Goal: Information Seeking & Learning: Check status

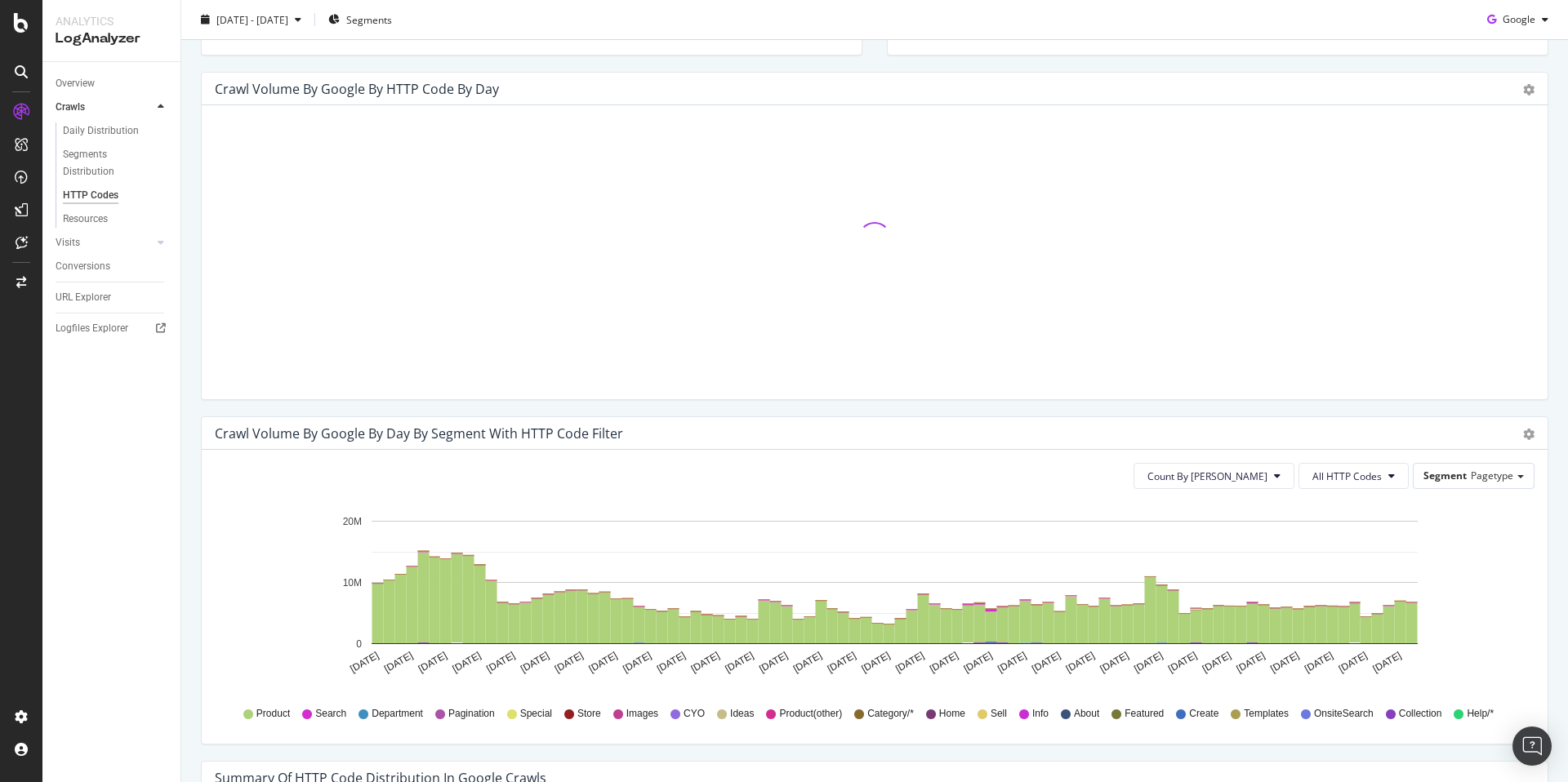
scroll to position [558, 0]
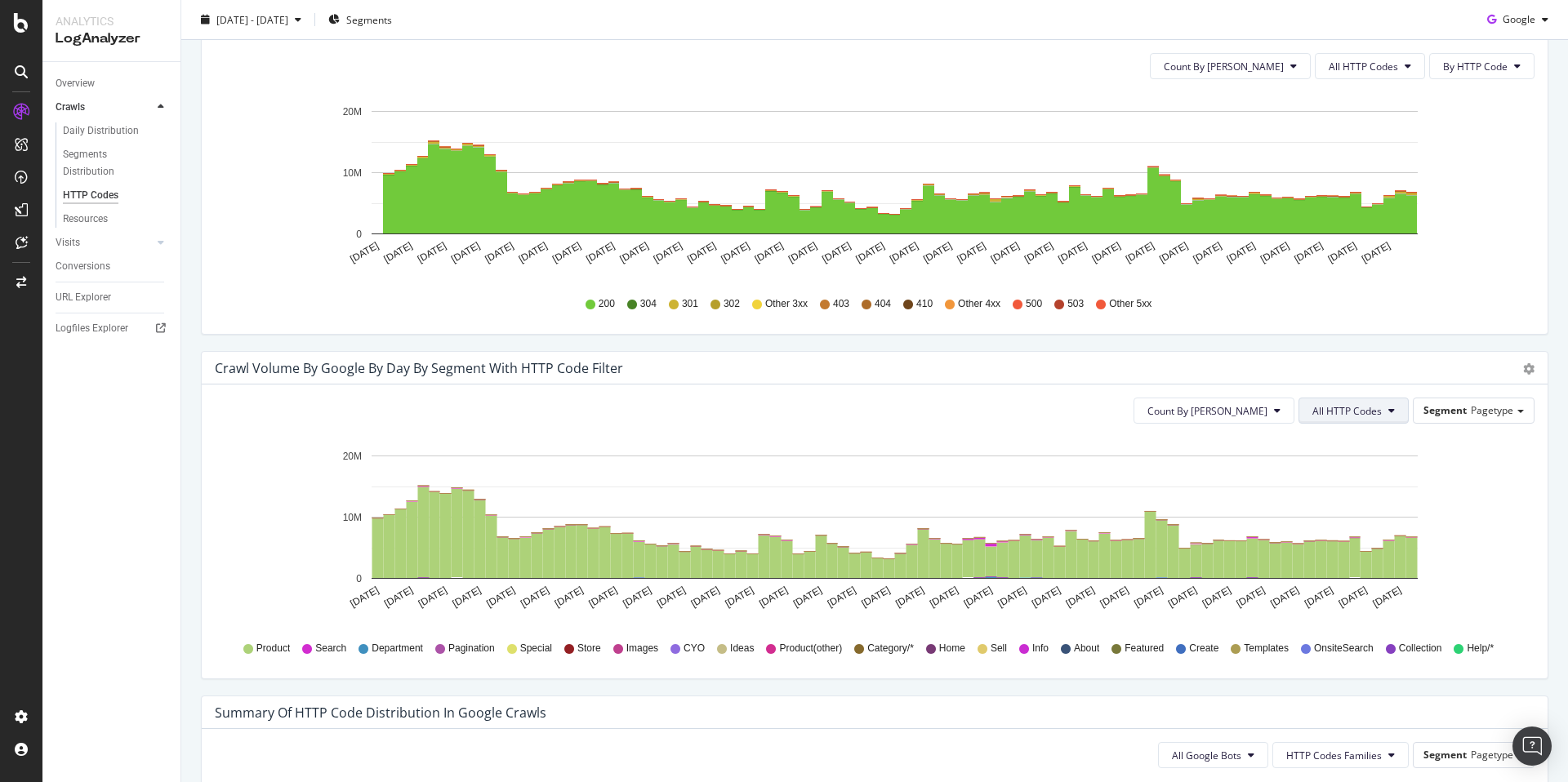
click at [1352, 405] on span "All HTTP Codes" at bounding box center [1346, 411] width 70 height 14
click at [1343, 565] on span "Bad HTTP Codes" at bounding box center [1343, 563] width 82 height 15
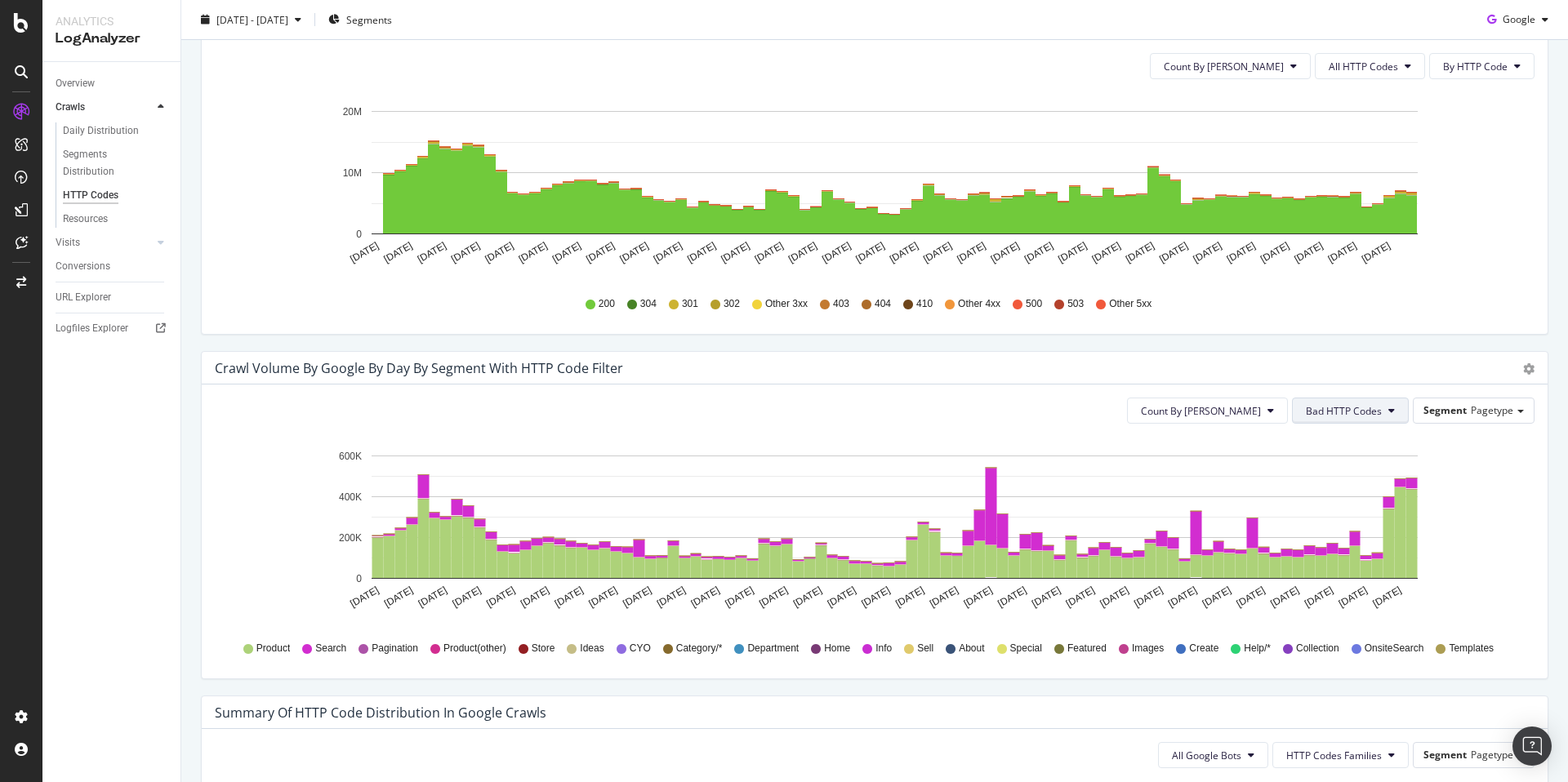
click at [1381, 402] on button "Bad HTTP Codes" at bounding box center [1349, 410] width 116 height 26
click at [1338, 583] on div "3xx family" at bounding box center [1336, 594] width 108 height 24
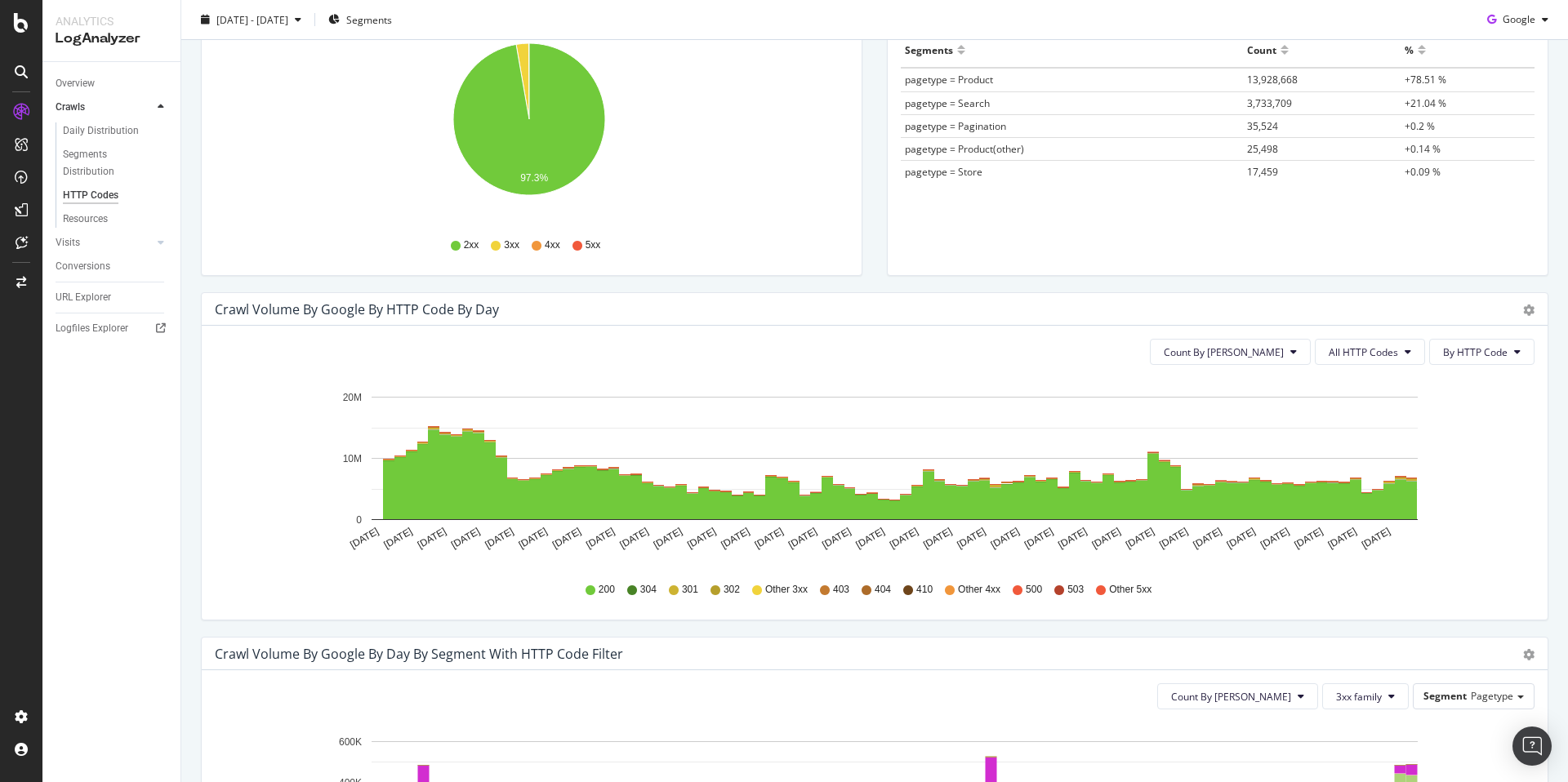
scroll to position [267, 0]
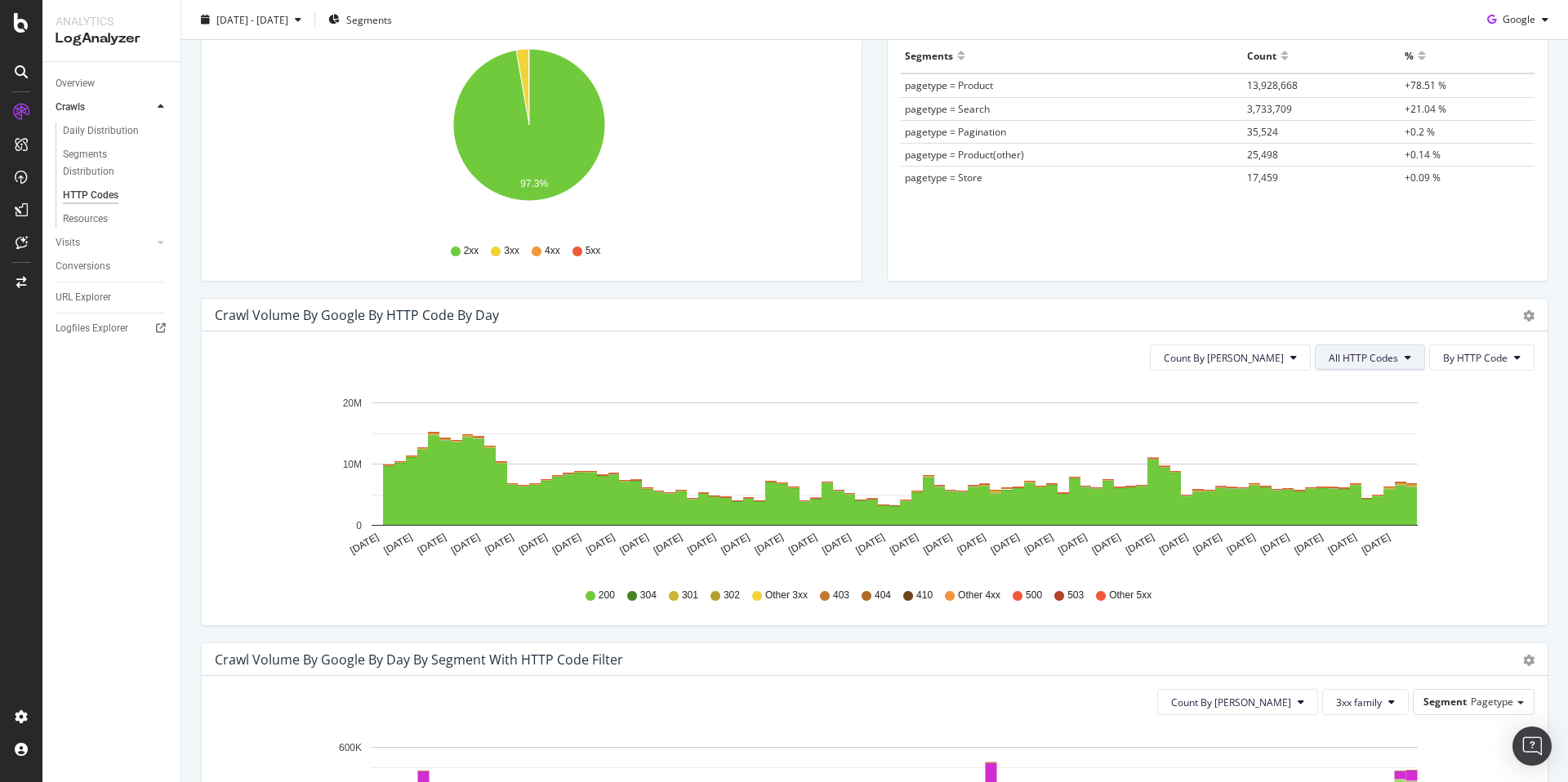
click at [1372, 355] on span "All HTTP Codes" at bounding box center [1363, 358] width 70 height 14
click at [1384, 483] on span "3xx family" at bounding box center [1359, 481] width 82 height 15
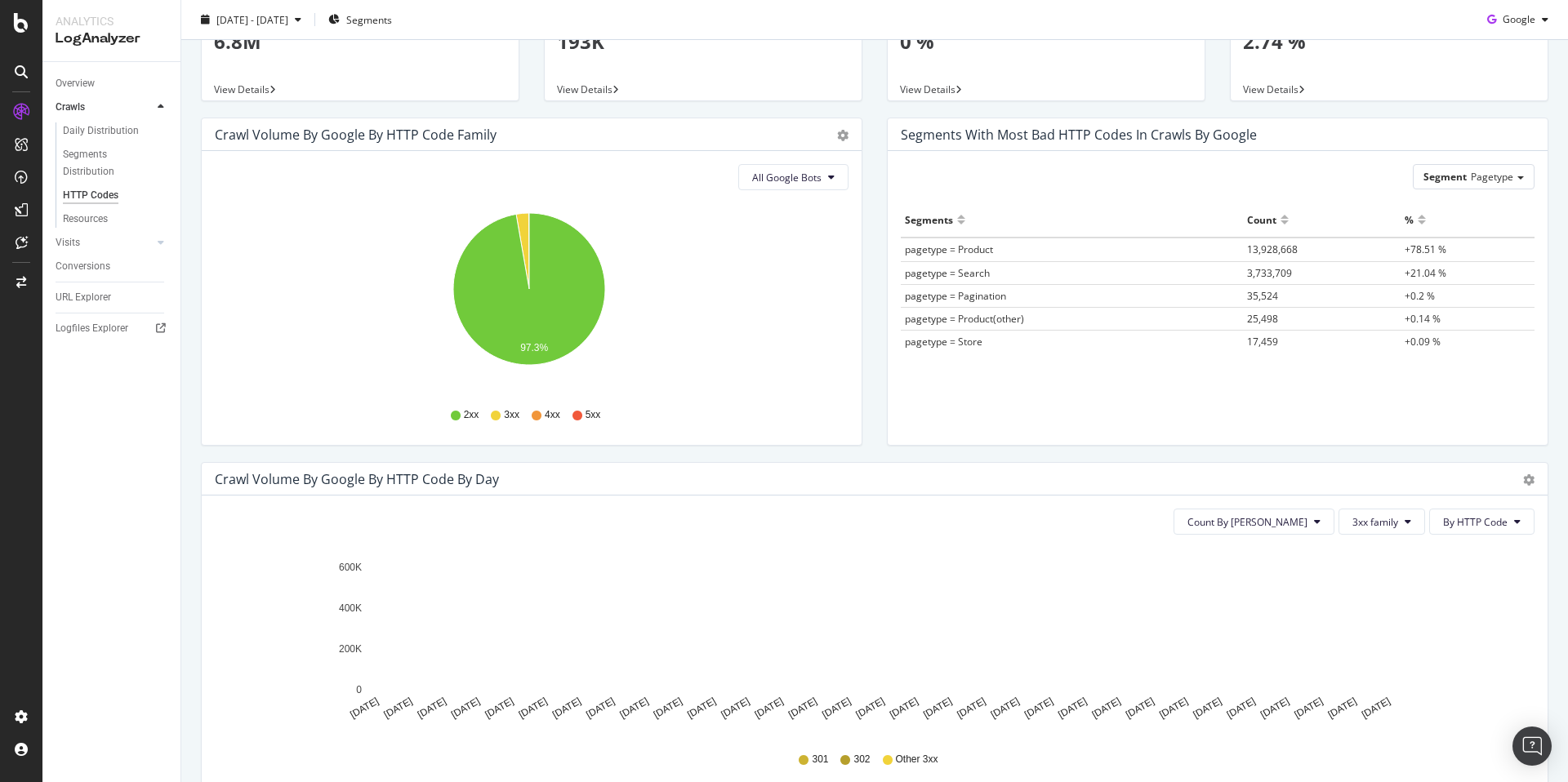
scroll to position [0, 0]
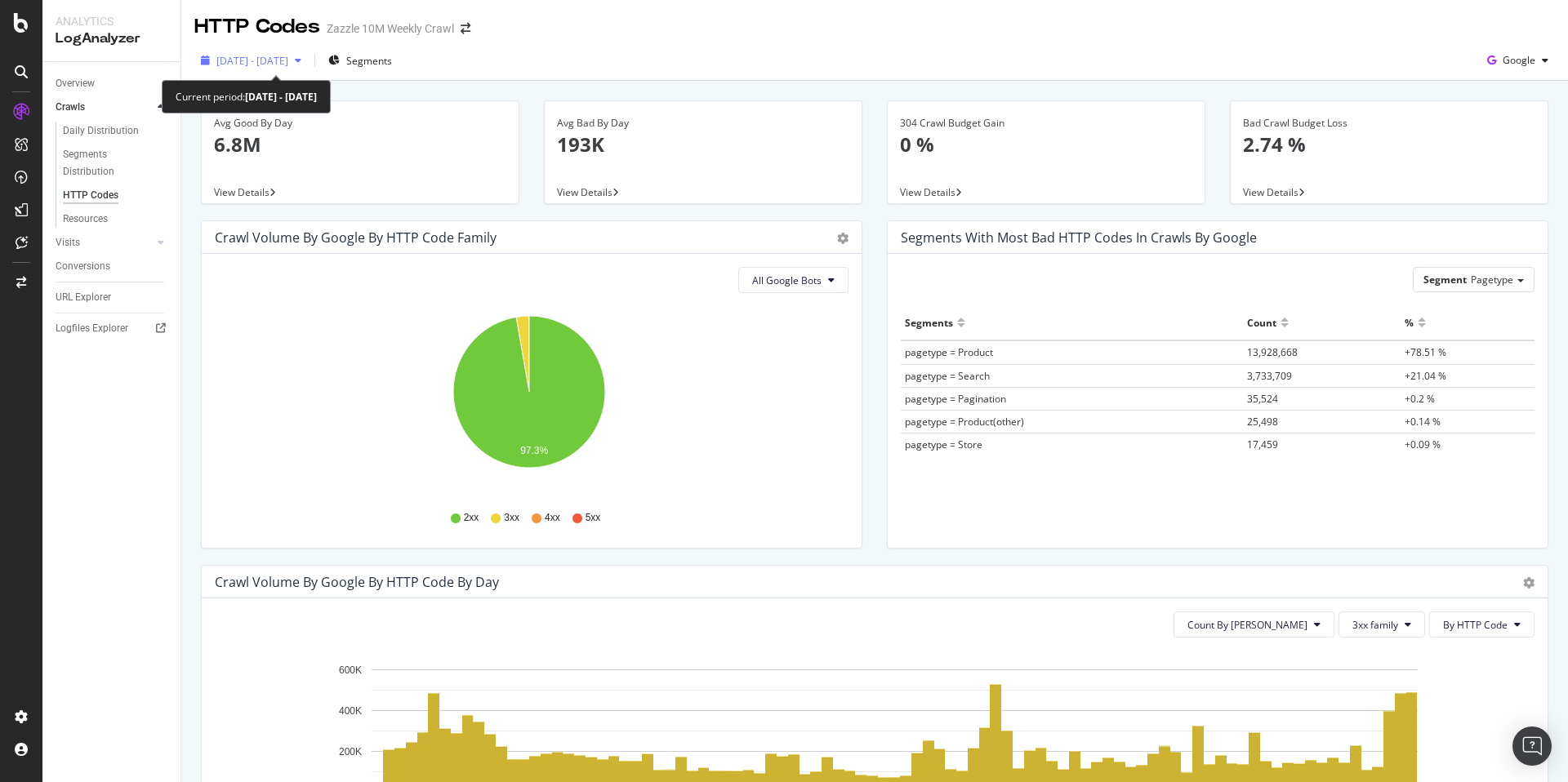
click at [288, 61] on span "2025 May. 25th - Aug. 24th" at bounding box center [252, 61] width 72 height 14
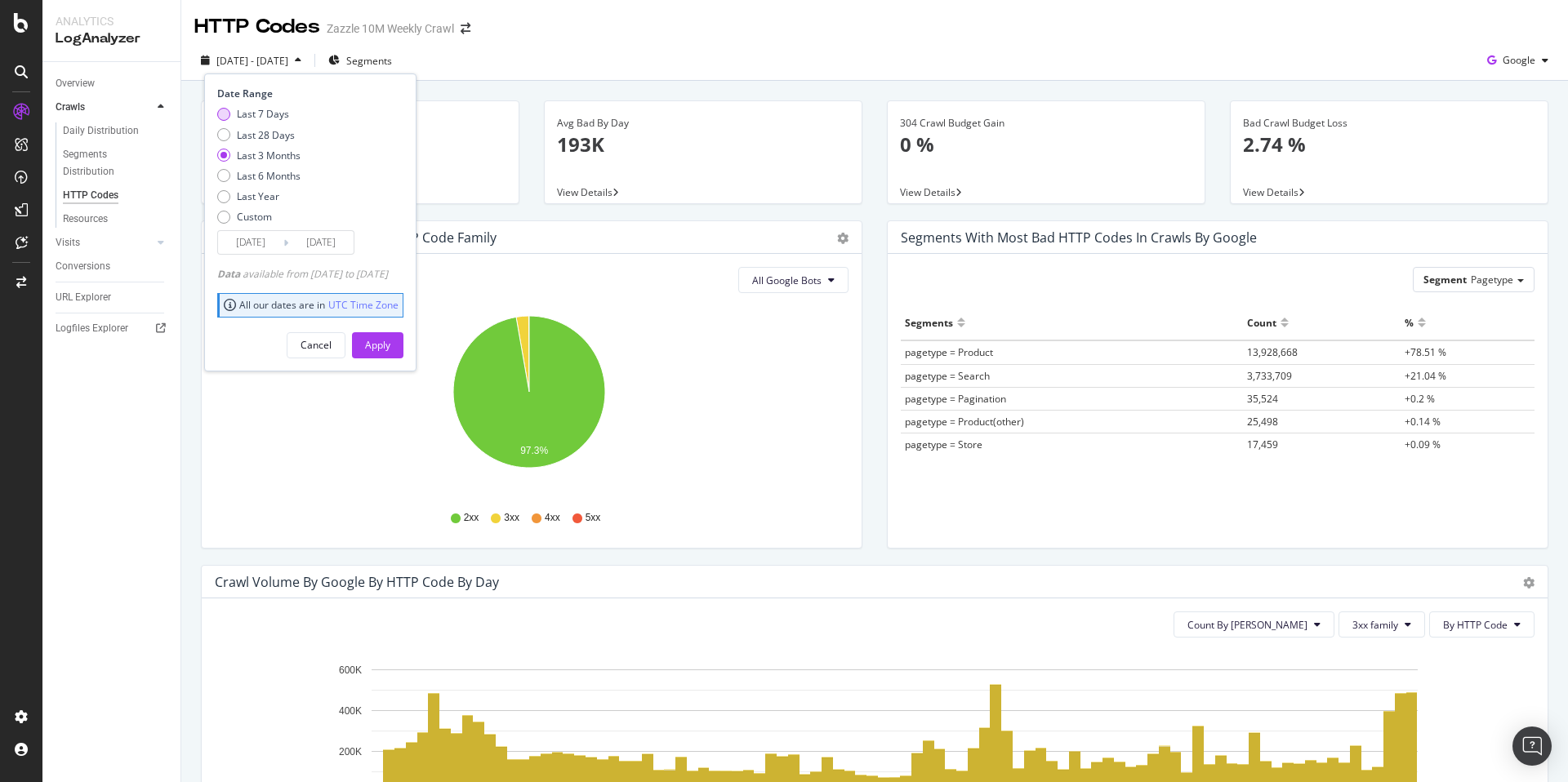
click at [277, 114] on div "Last 7 Days" at bounding box center [262, 114] width 53 height 14
type input "[DATE]"
click at [391, 347] on div "Apply" at bounding box center [377, 345] width 25 height 14
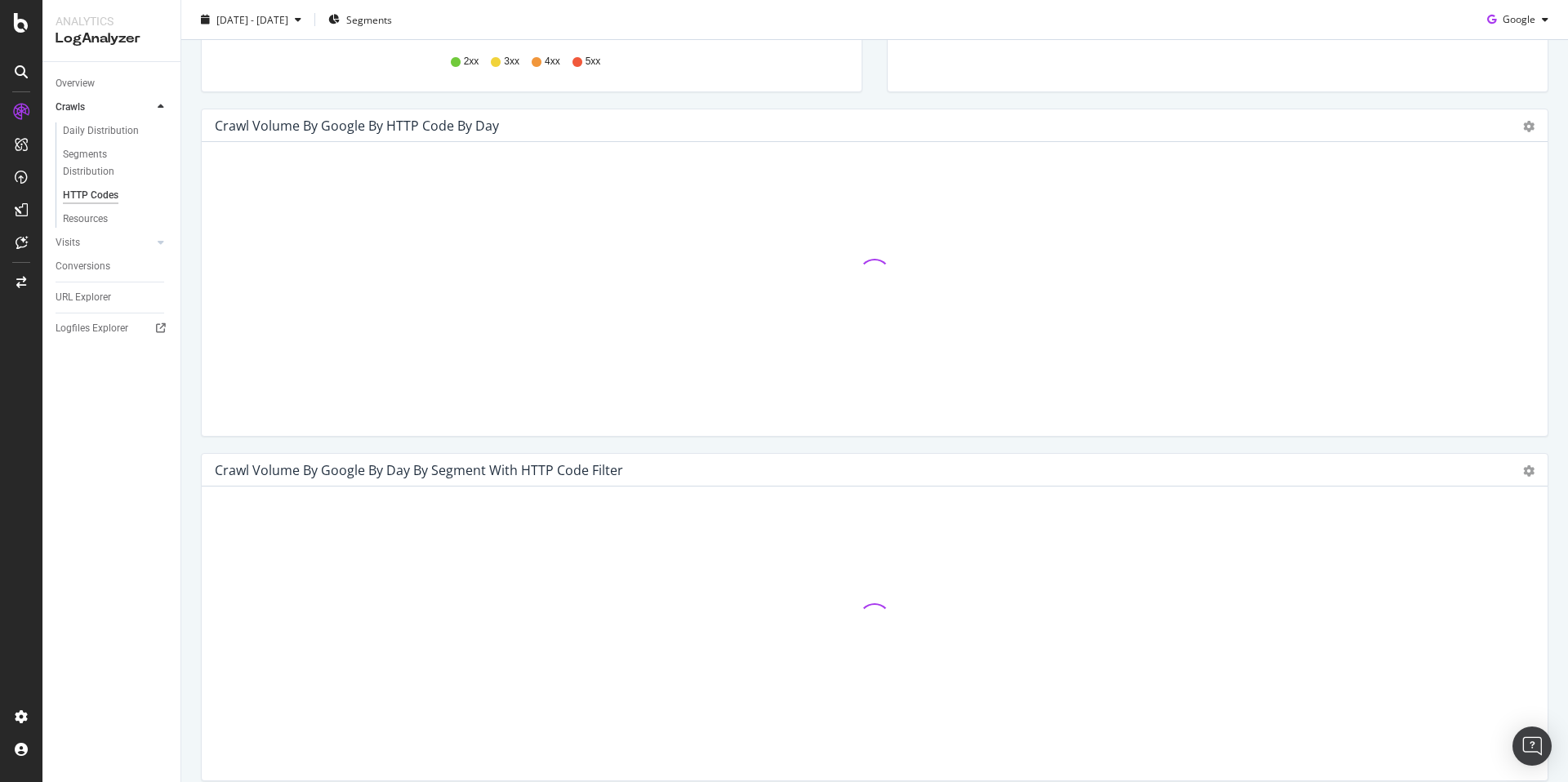
scroll to position [425, 0]
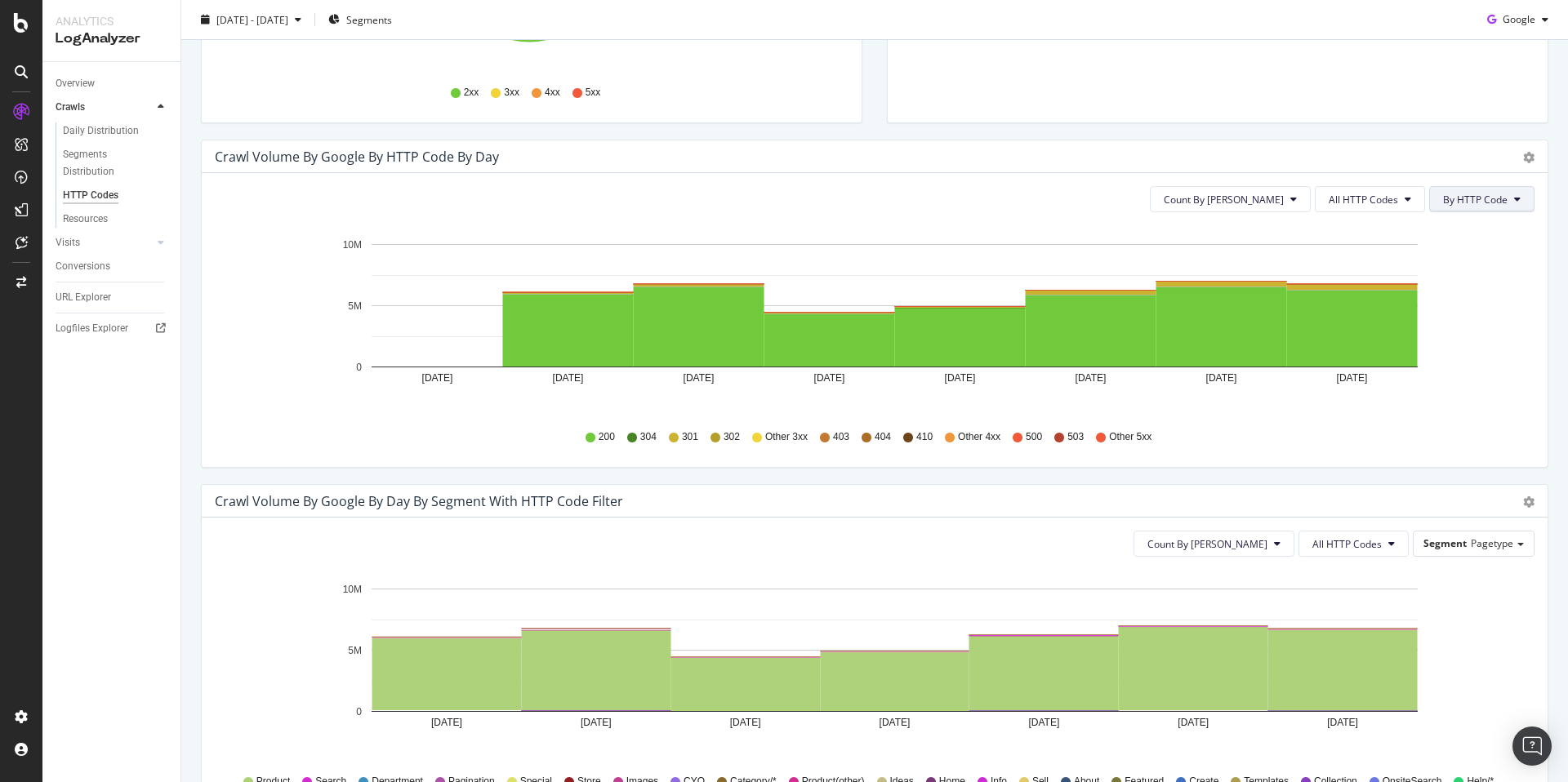
click at [1482, 202] on span "By HTTP Code" at bounding box center [1475, 200] width 65 height 14
click at [1376, 199] on span "All HTTP Codes" at bounding box center [1363, 200] width 70 height 14
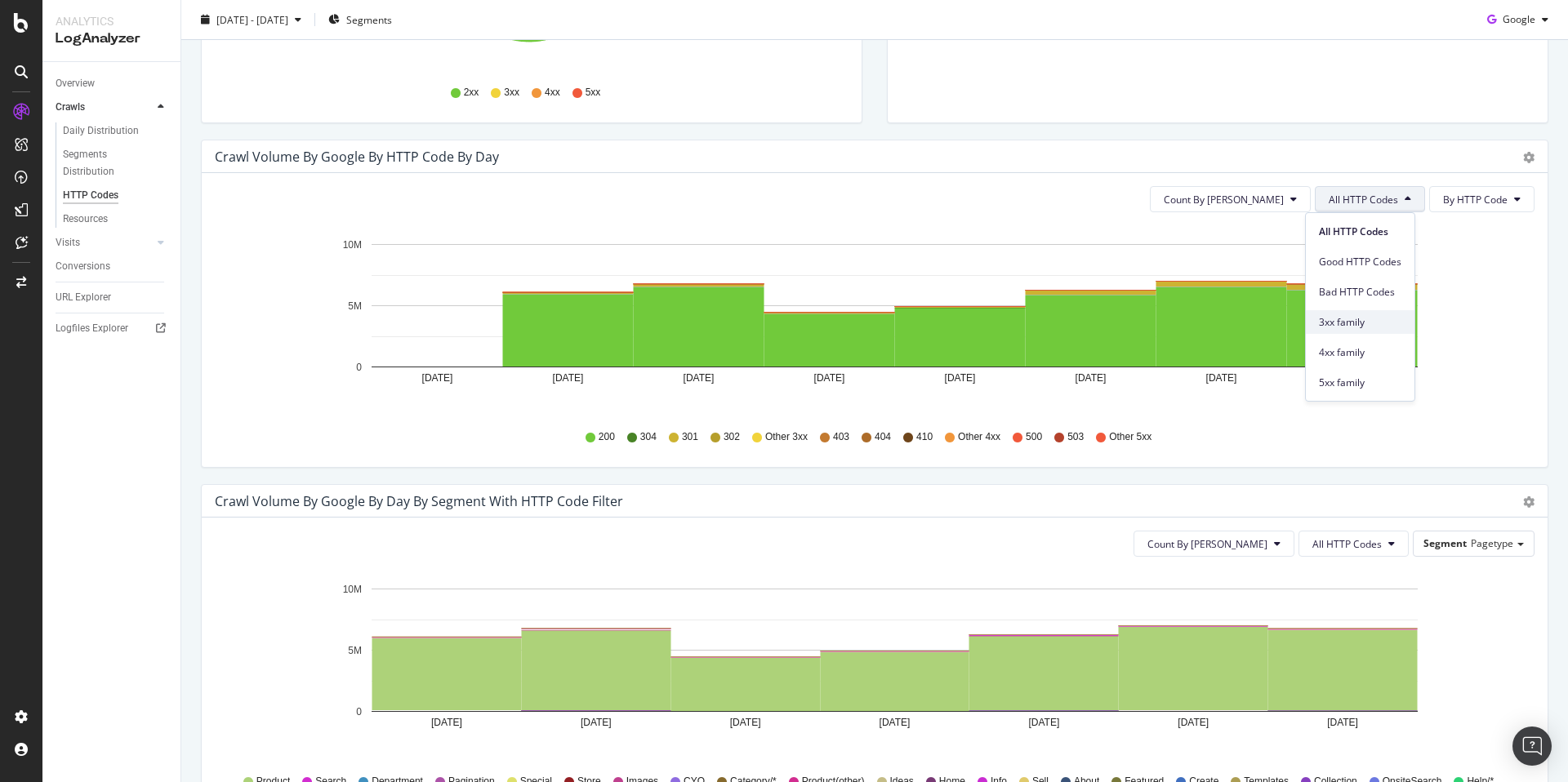
click at [1386, 318] on span "3xx family" at bounding box center [1359, 322] width 82 height 15
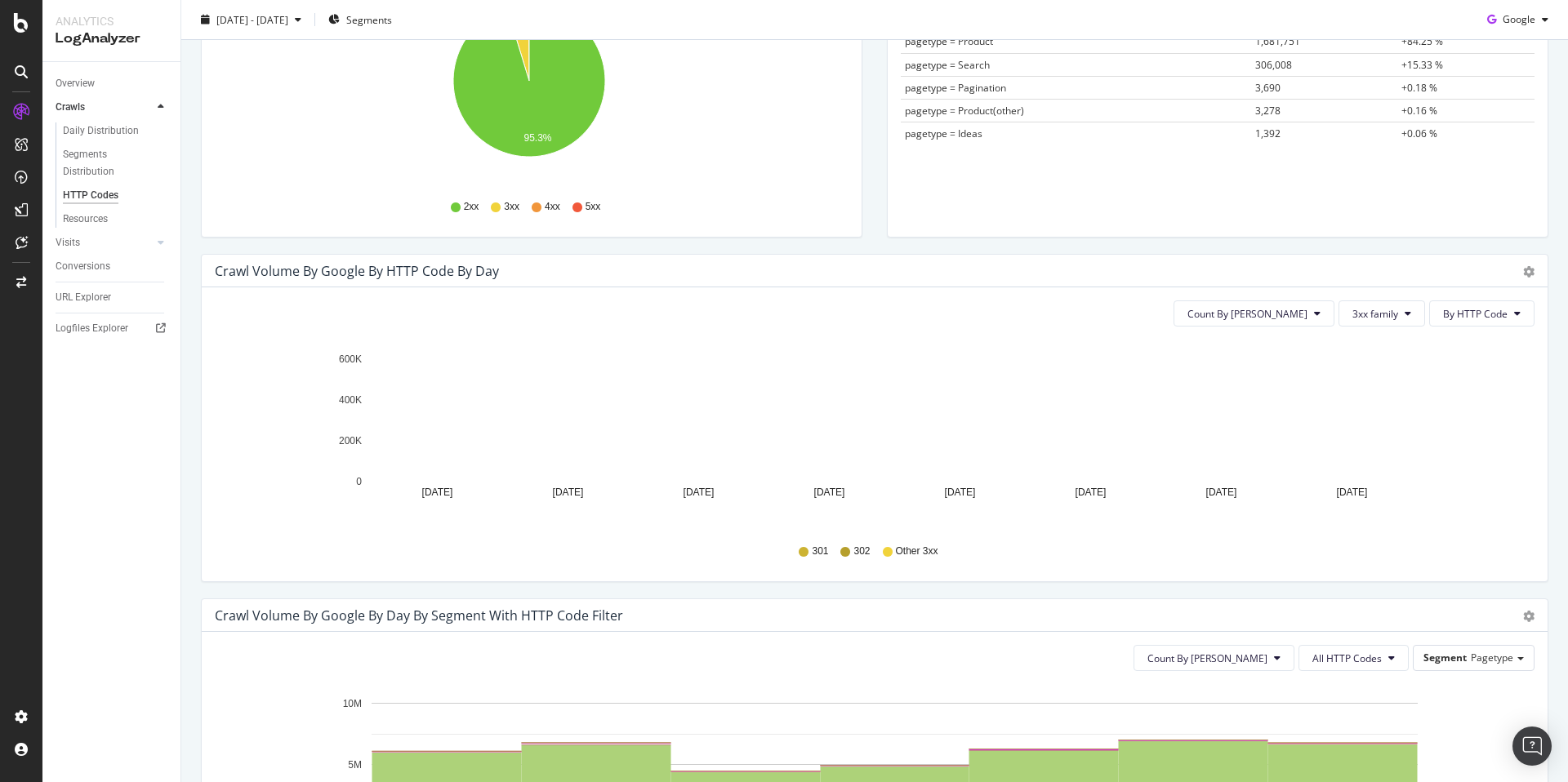
scroll to position [0, 0]
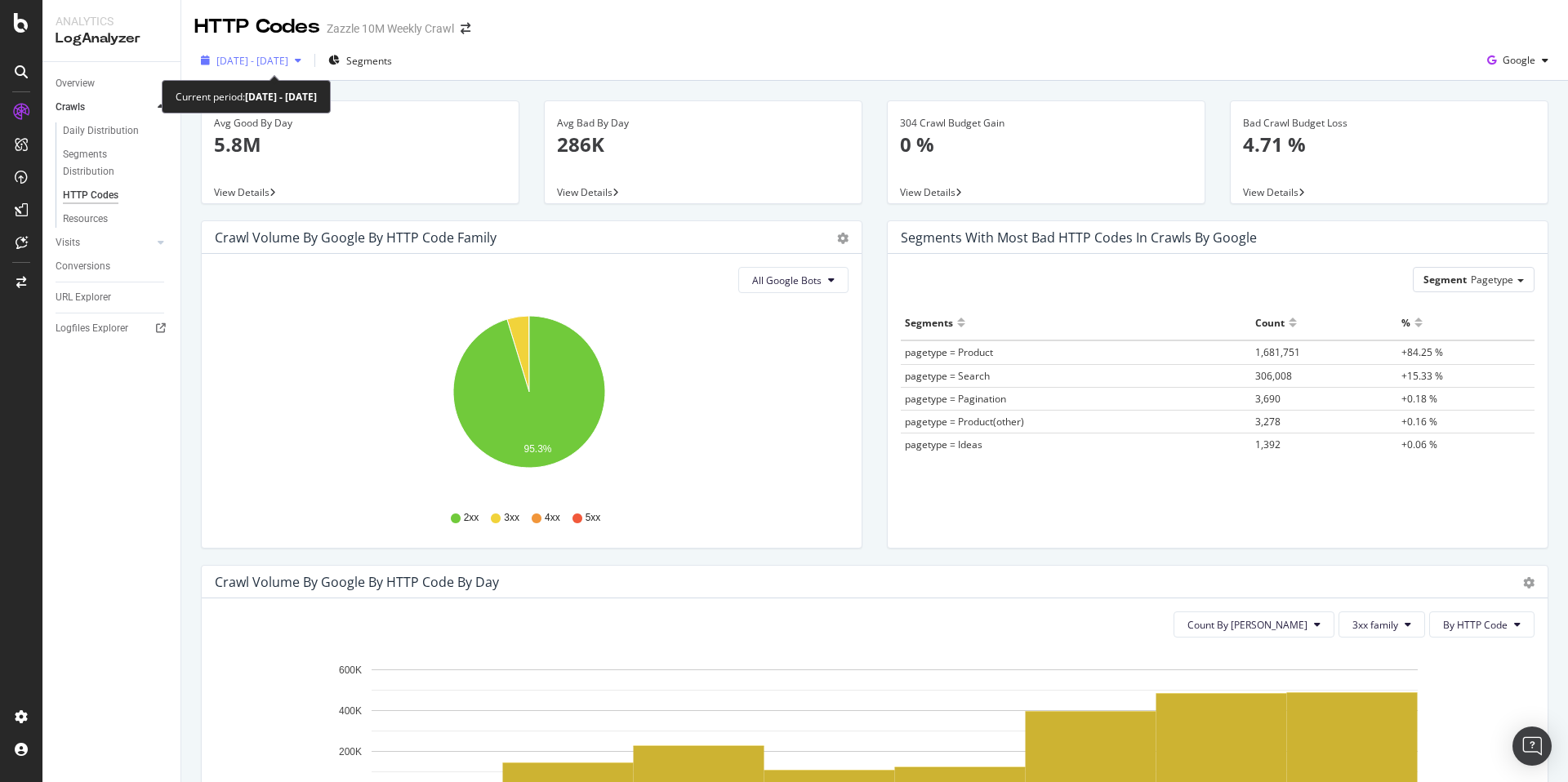
click at [288, 58] on span "[DATE] - [DATE]" at bounding box center [252, 61] width 72 height 14
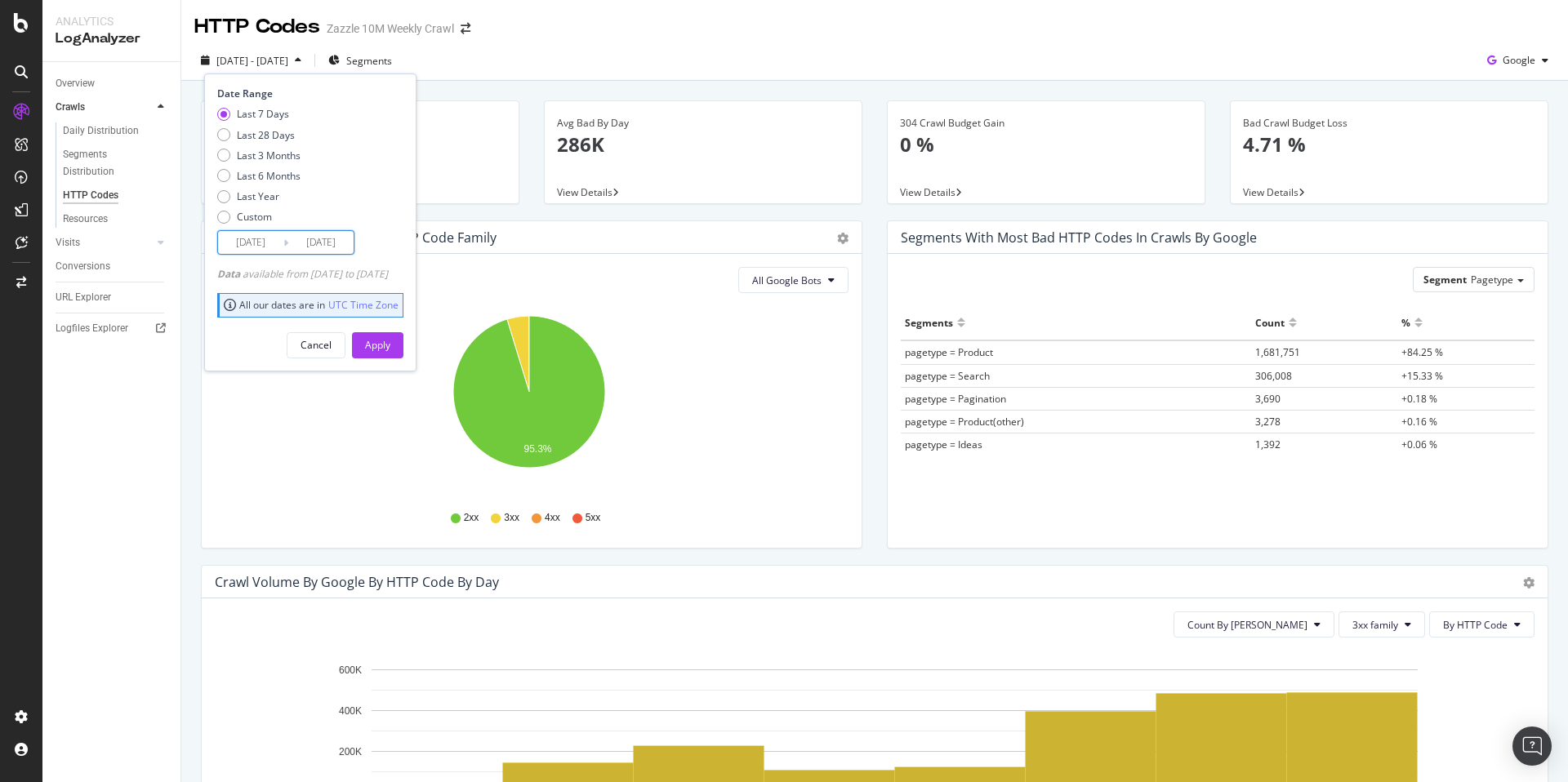
click at [333, 246] on input "[DATE]" at bounding box center [321, 242] width 66 height 23
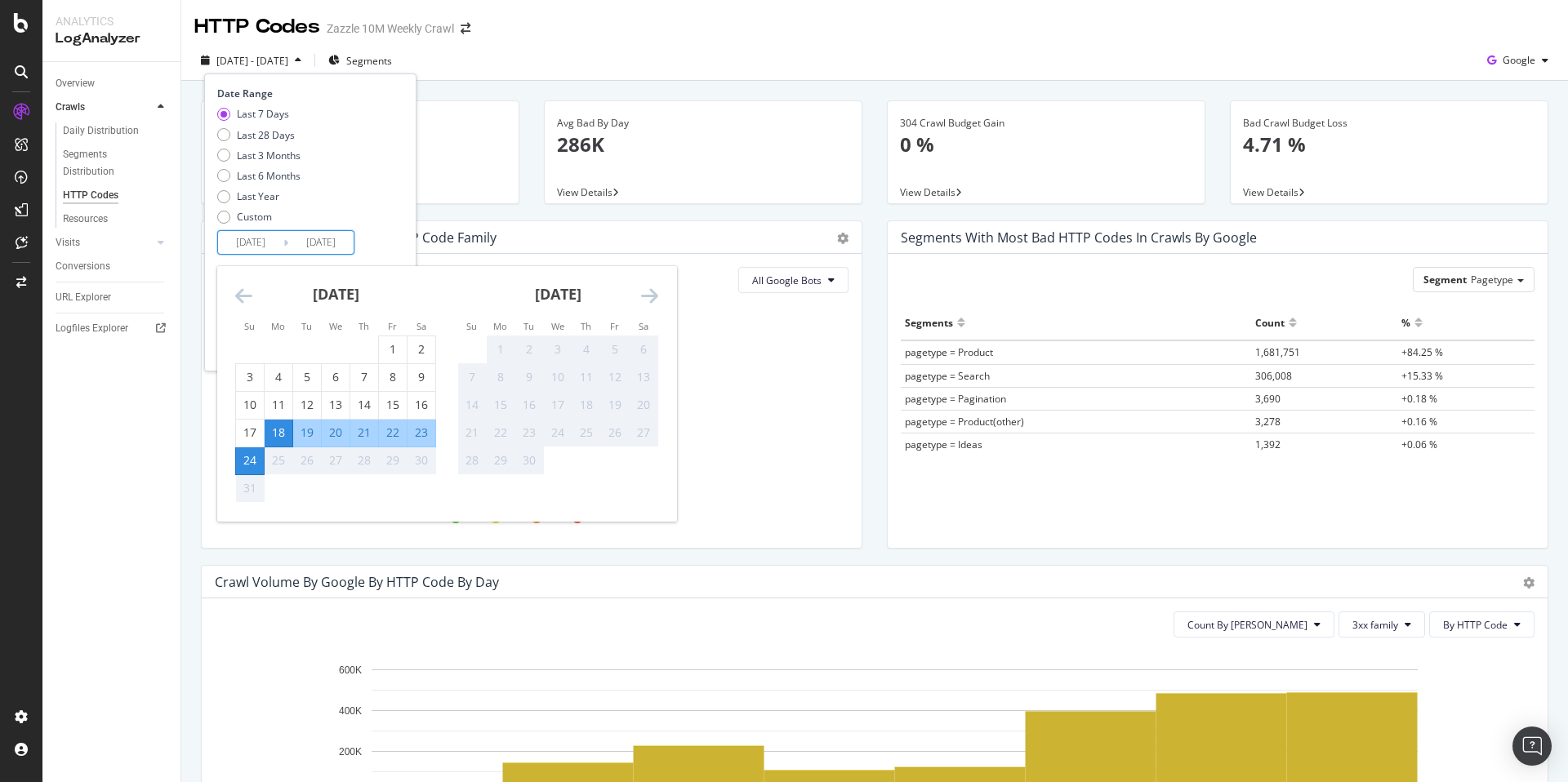
click at [570, 57] on div "2025 Aug. 18th - Aug. 24th Segments Date Range Last 7 Days Last 28 Days Last 3 …" at bounding box center [873, 64] width 1386 height 33
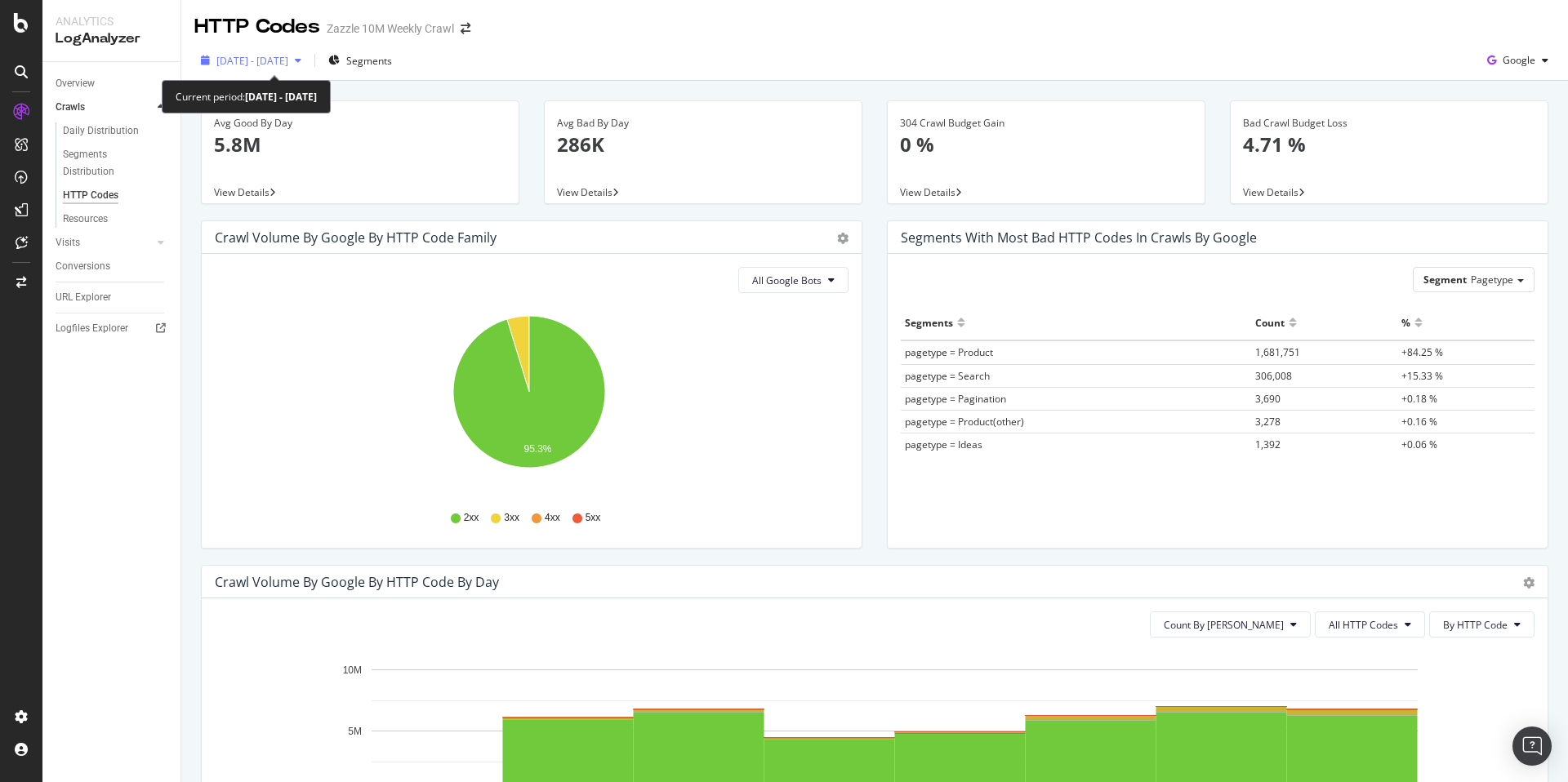
click at [288, 62] on span "[DATE] - [DATE]" at bounding box center [252, 61] width 72 height 14
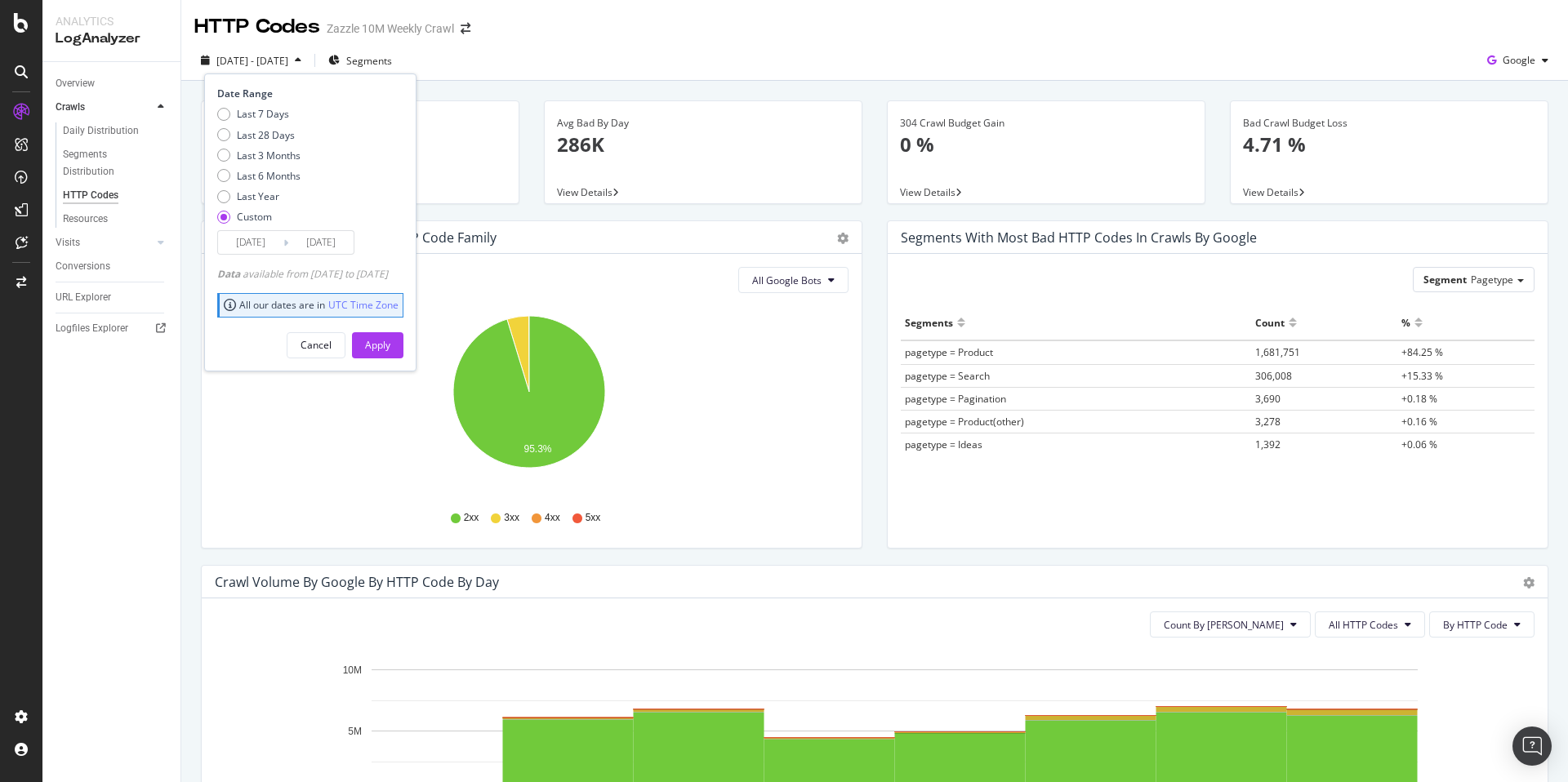
click at [286, 244] on icon at bounding box center [285, 243] width 5 height 16
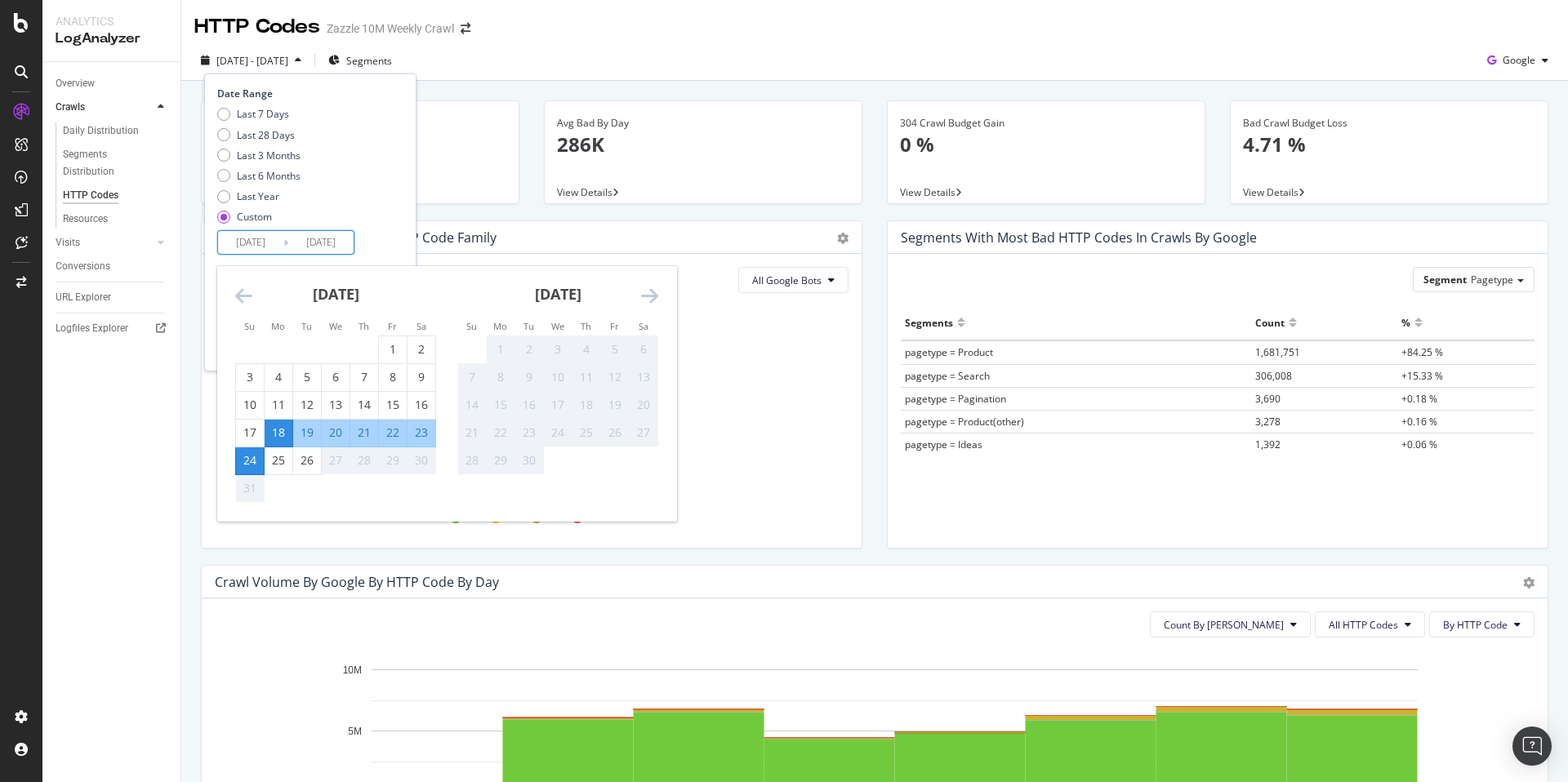
click at [309, 244] on input "[DATE]" at bounding box center [321, 242] width 66 height 23
click at [312, 464] on div "26" at bounding box center [307, 460] width 28 height 16
type input "[DATE]"
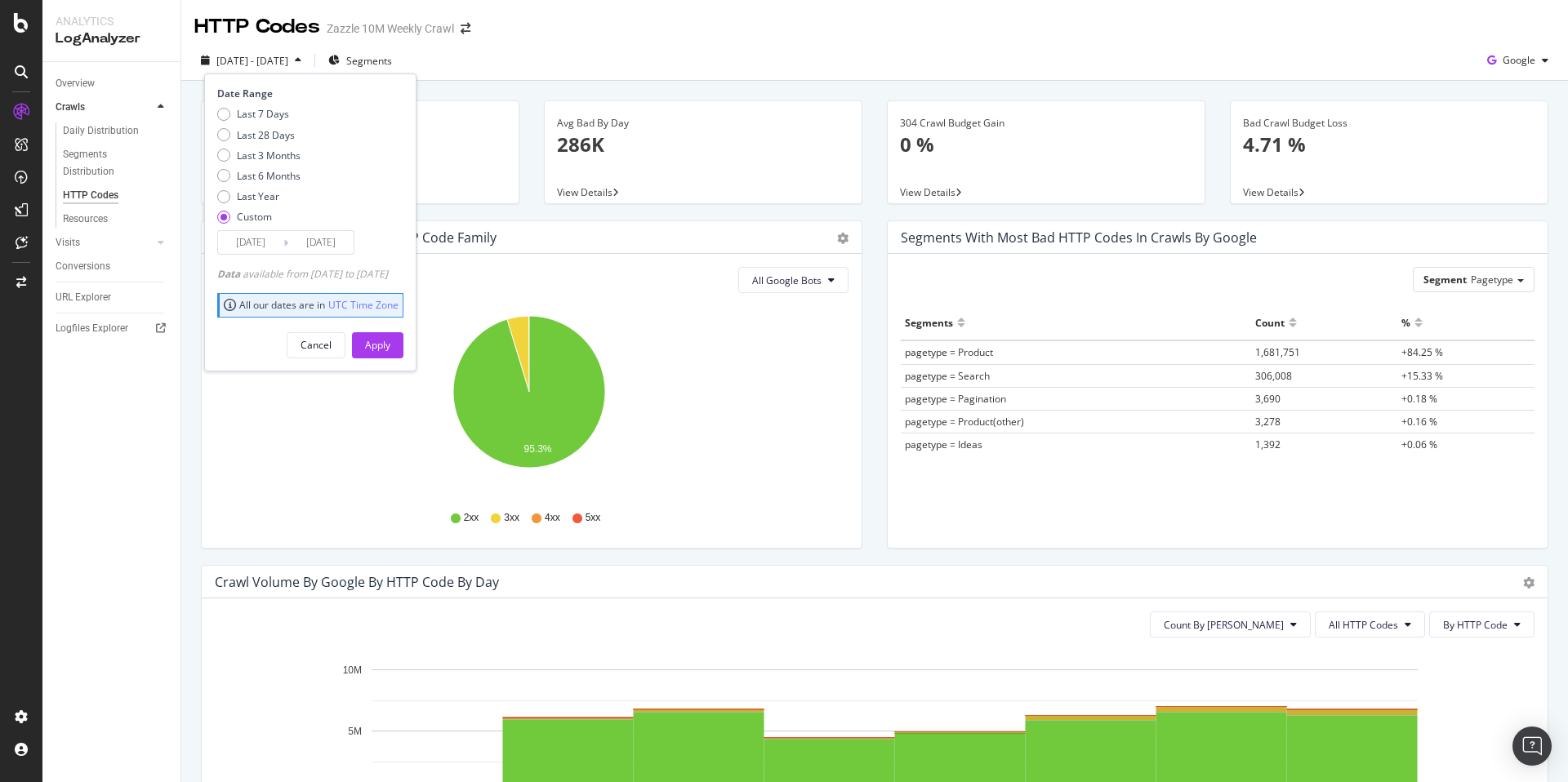
click at [309, 235] on input "[DATE]" at bounding box center [321, 242] width 66 height 23
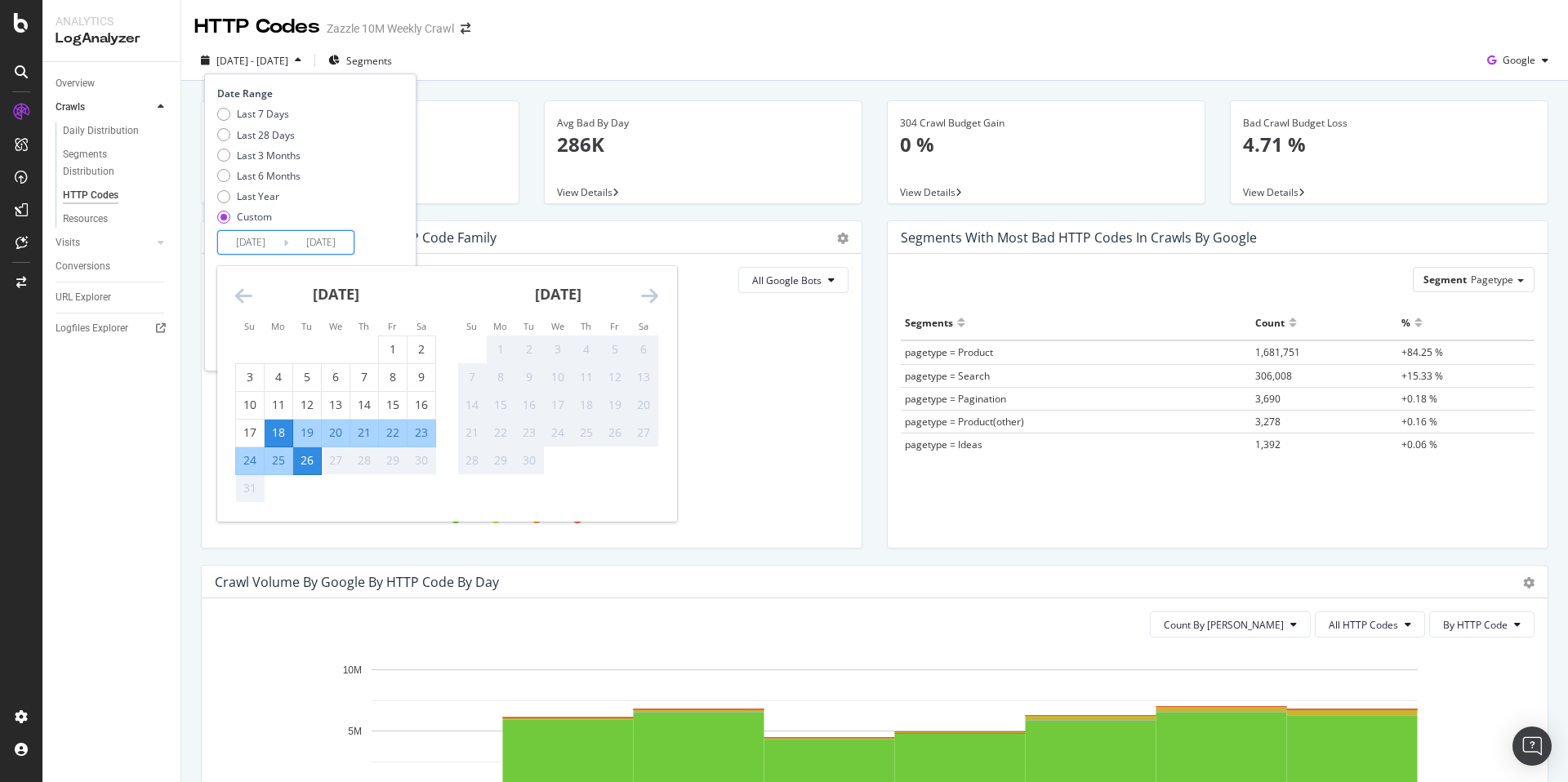
click at [364, 206] on div "Last 7 Days Last 28 Days Last 3 Months Last 6 Months Last Year Custom" at bounding box center [308, 169] width 182 height 123
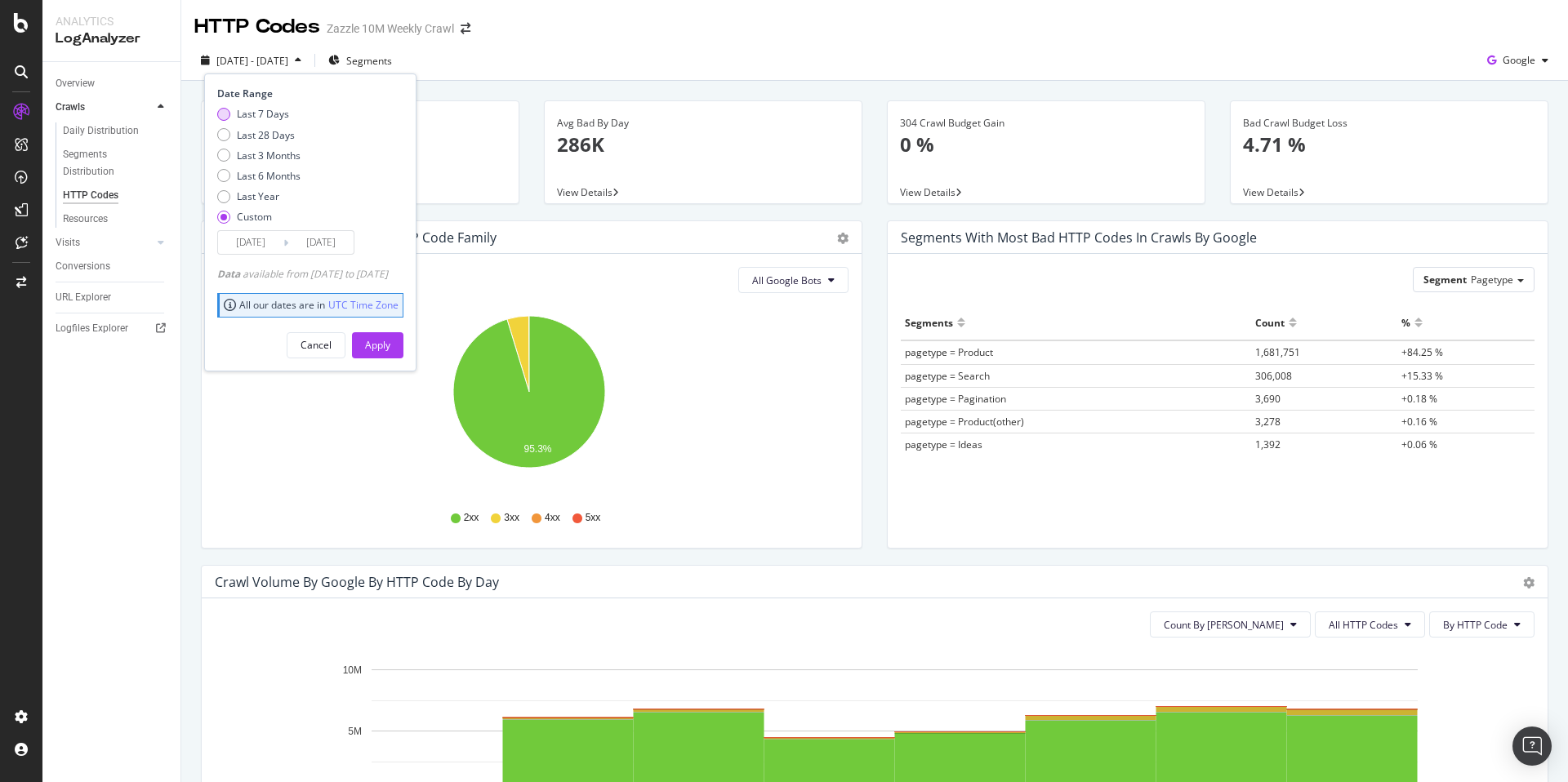
click at [260, 112] on div "Last 7 Days" at bounding box center [262, 114] width 53 height 14
type input "[DATE]"
click at [391, 337] on div "Apply" at bounding box center [377, 345] width 25 height 25
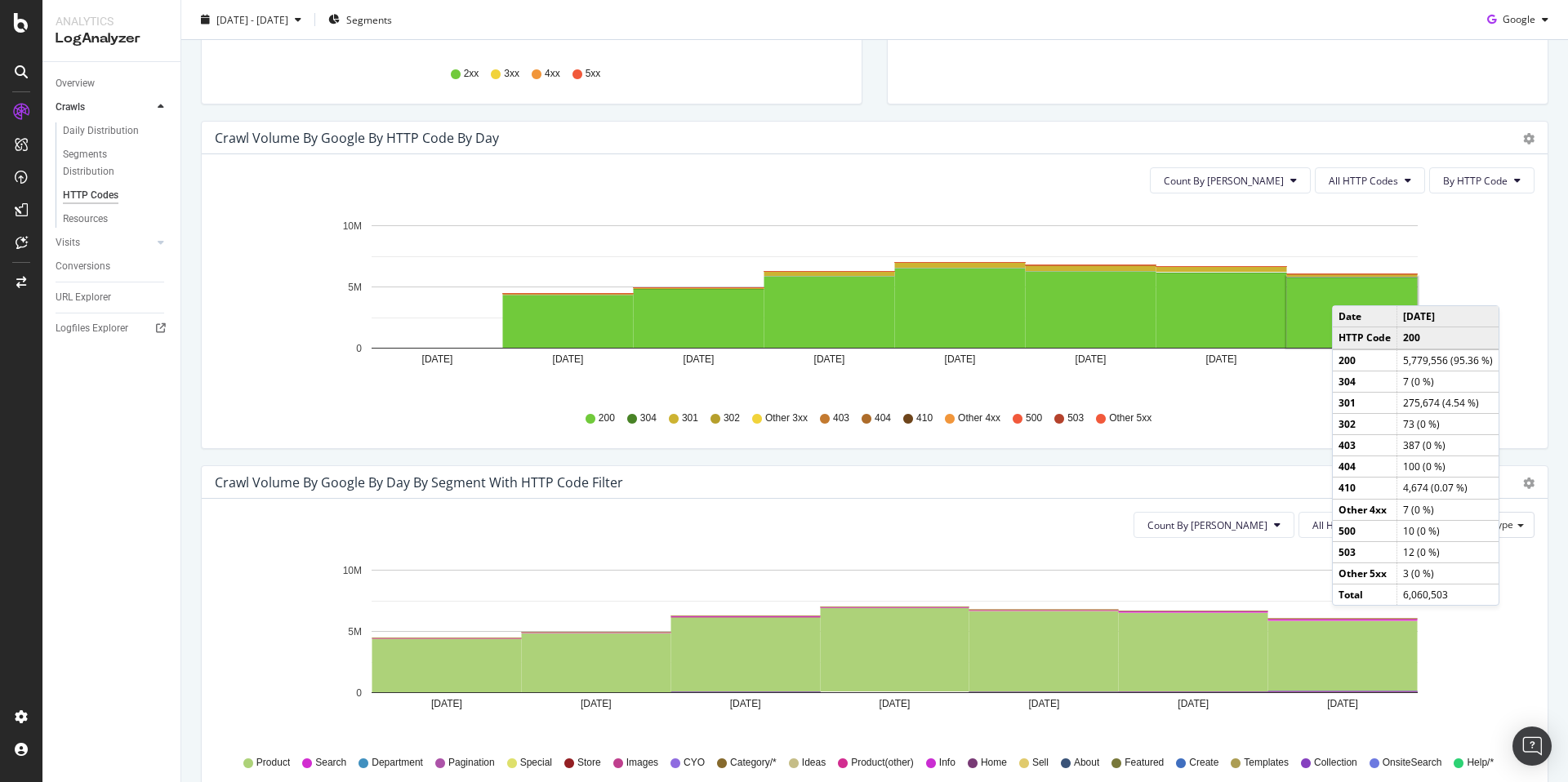
scroll to position [442, 0]
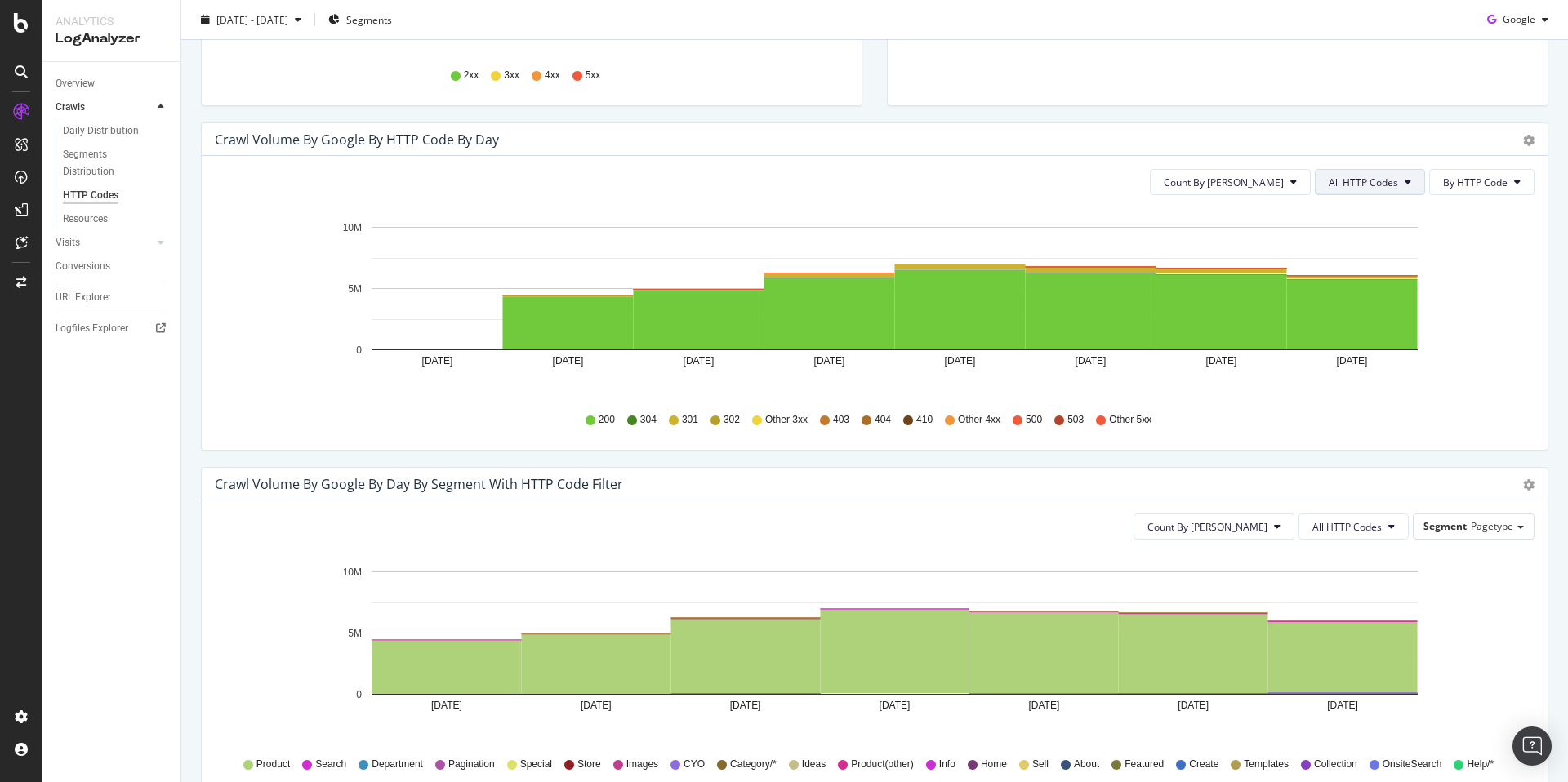
click at [1342, 176] on span "All HTTP Codes" at bounding box center [1363, 183] width 70 height 14
click at [1366, 301] on span "3xx family" at bounding box center [1359, 305] width 82 height 15
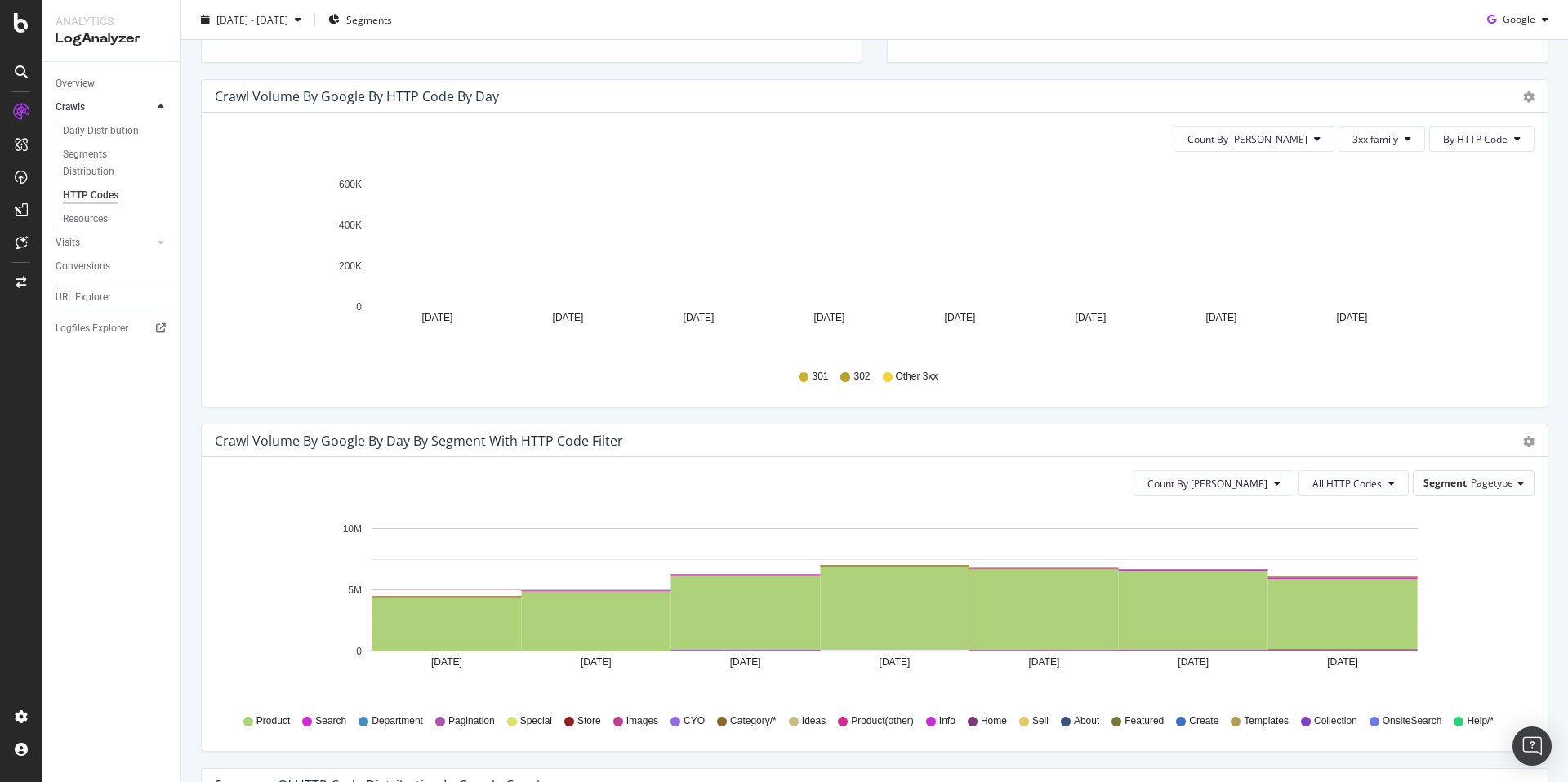
scroll to position [506, 0]
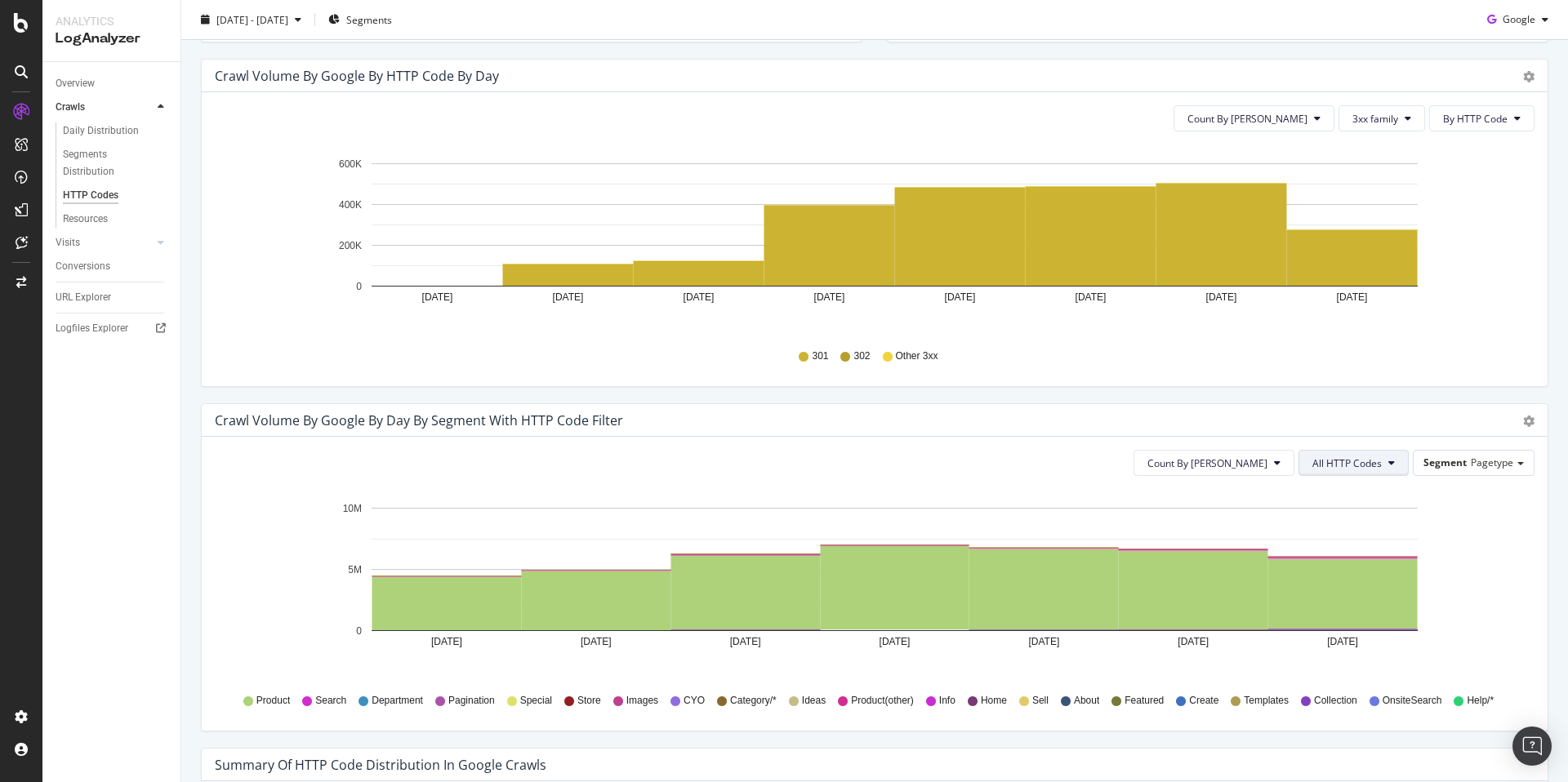
click at [1328, 461] on span "All HTTP Codes" at bounding box center [1346, 463] width 70 height 14
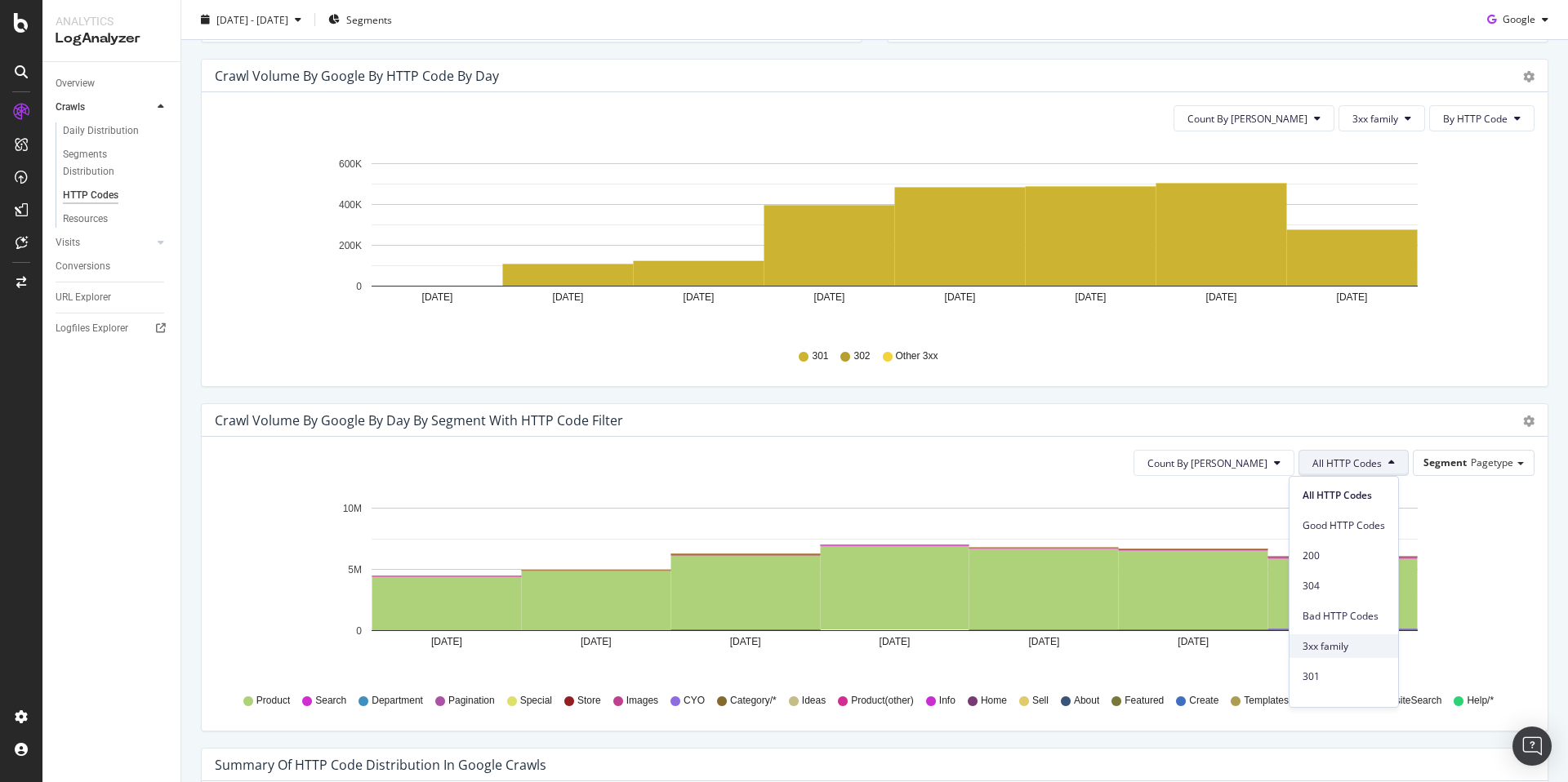
click at [1352, 641] on span "3xx family" at bounding box center [1343, 646] width 82 height 15
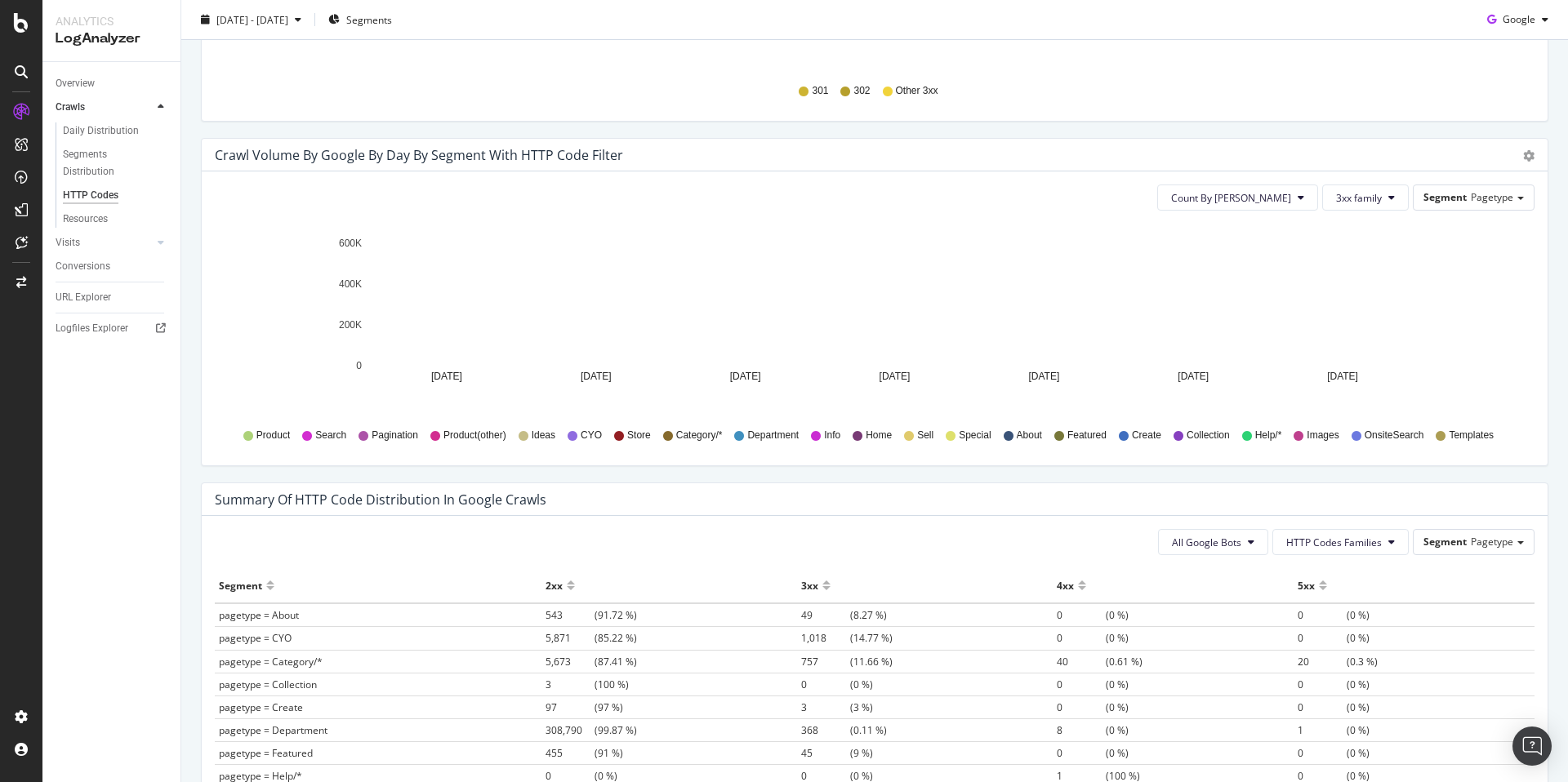
scroll to position [768, 0]
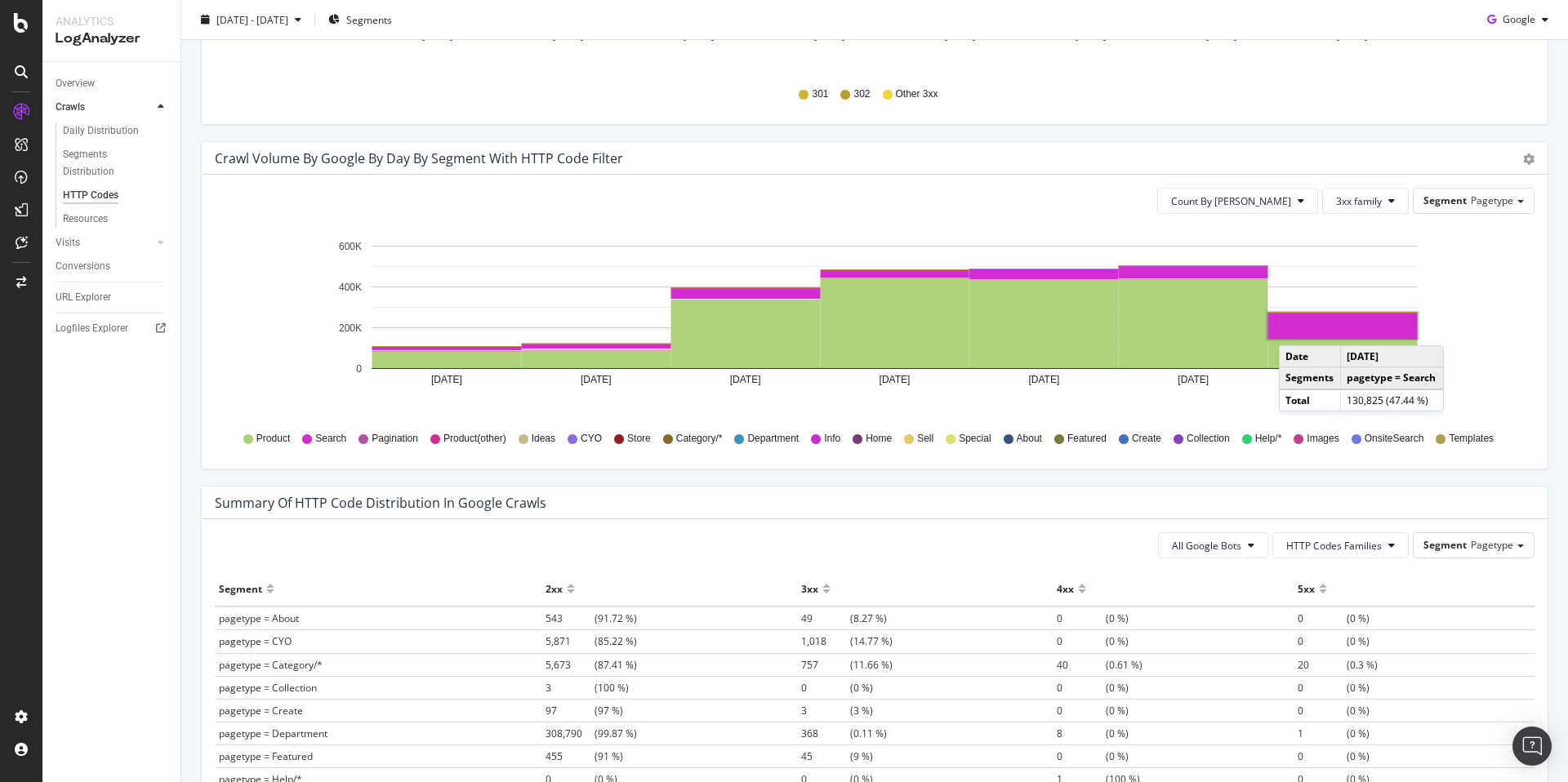
click at [1295, 329] on rect "A chart." at bounding box center [1342, 326] width 149 height 26
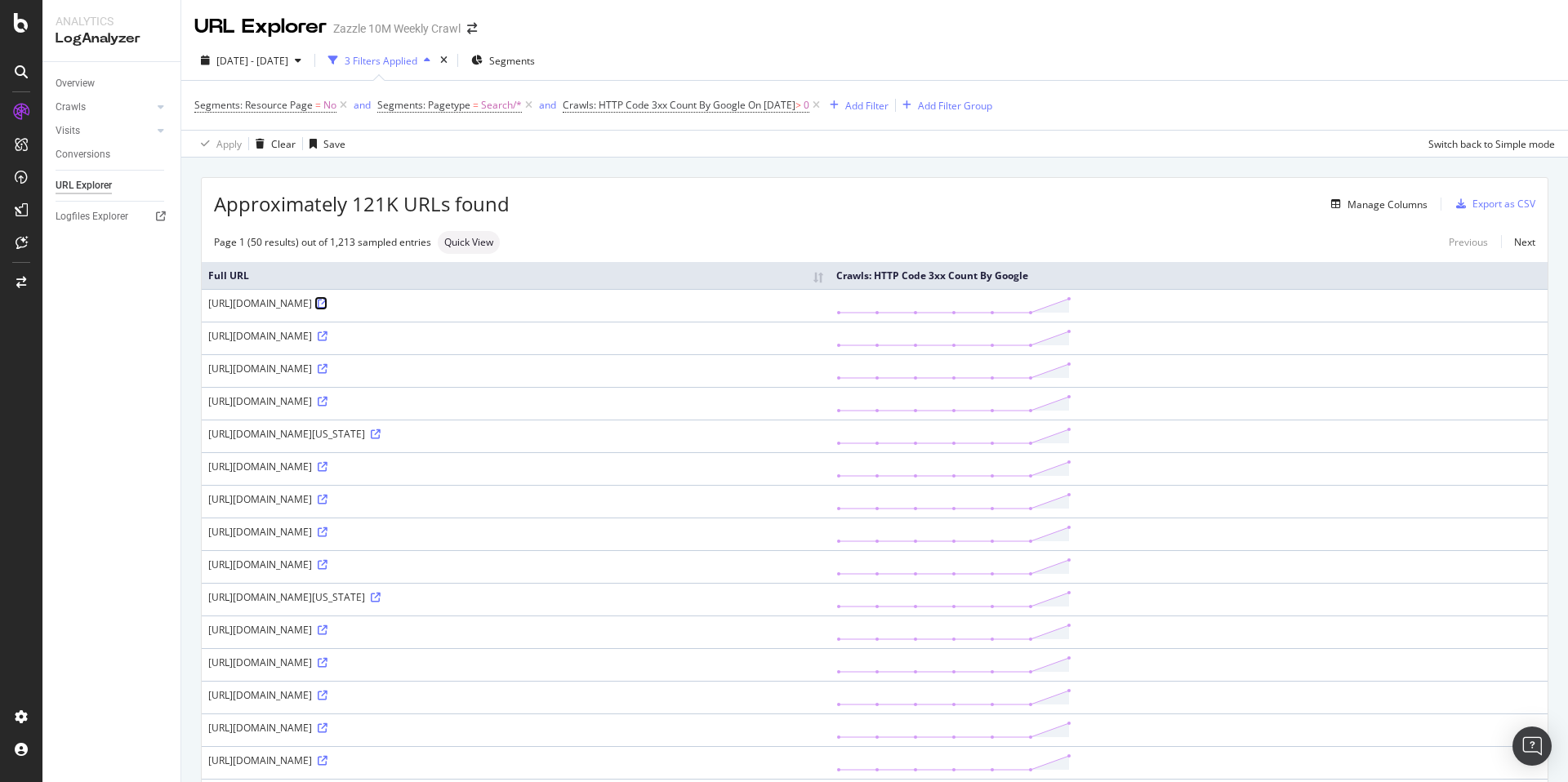
click at [327, 304] on icon at bounding box center [323, 304] width 10 height 10
click at [307, 69] on div "[DATE] - [DATE]" at bounding box center [251, 60] width 113 height 25
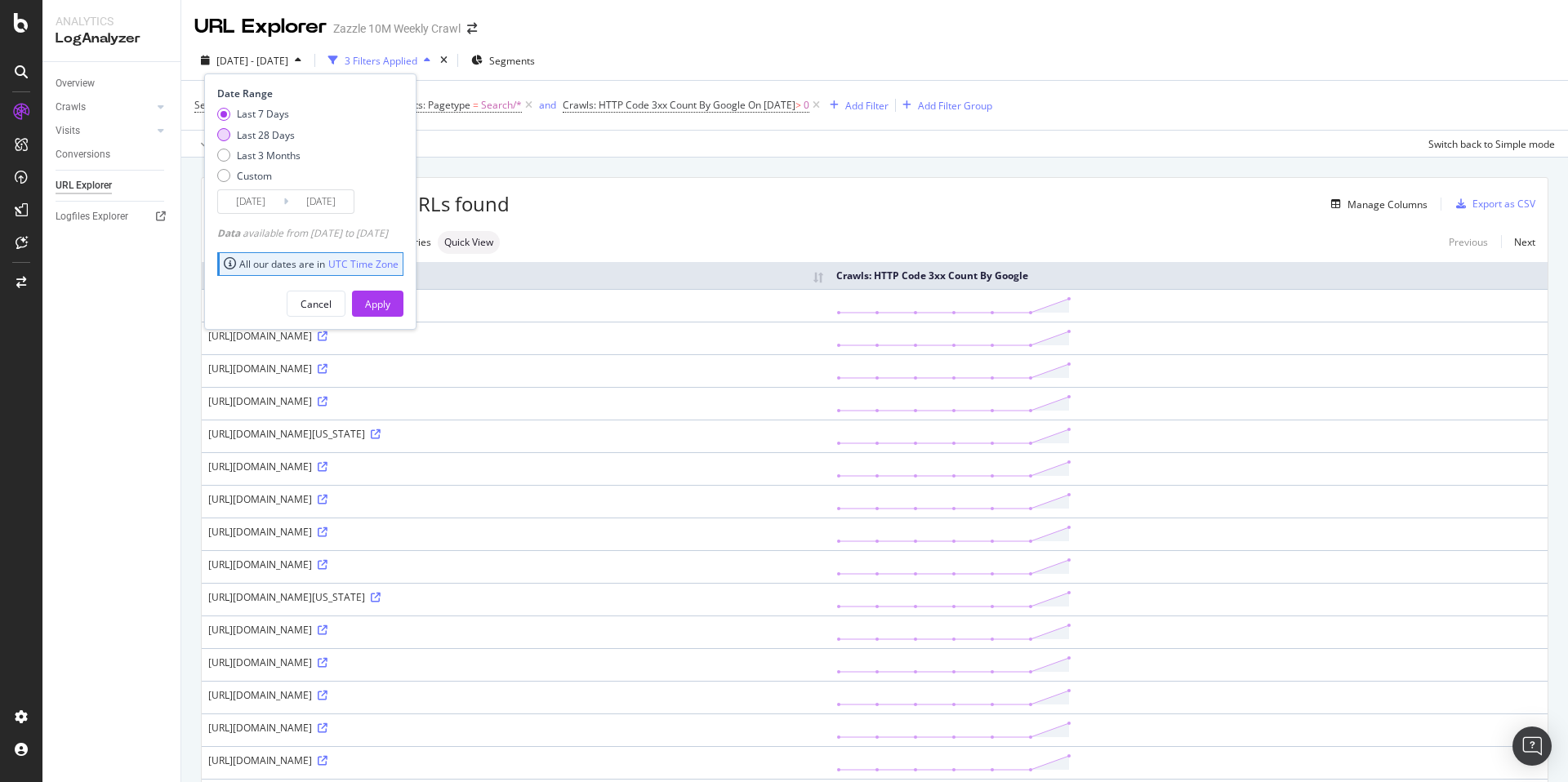
click at [269, 128] on div "Last 28 Days" at bounding box center [265, 135] width 58 height 14
type input "[DATE]"
click at [391, 304] on div "Apply" at bounding box center [377, 304] width 25 height 14
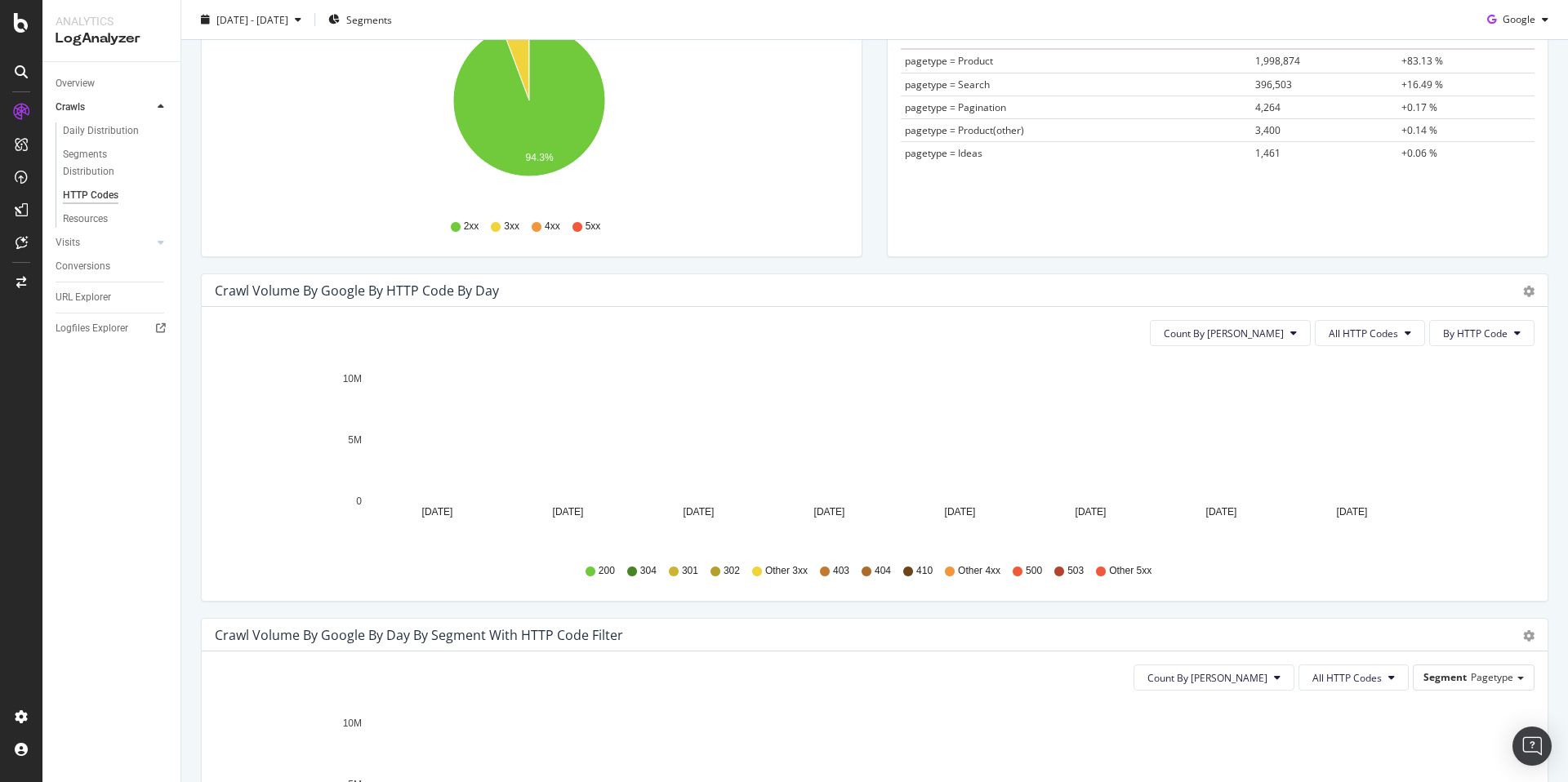
scroll to position [338, 0]
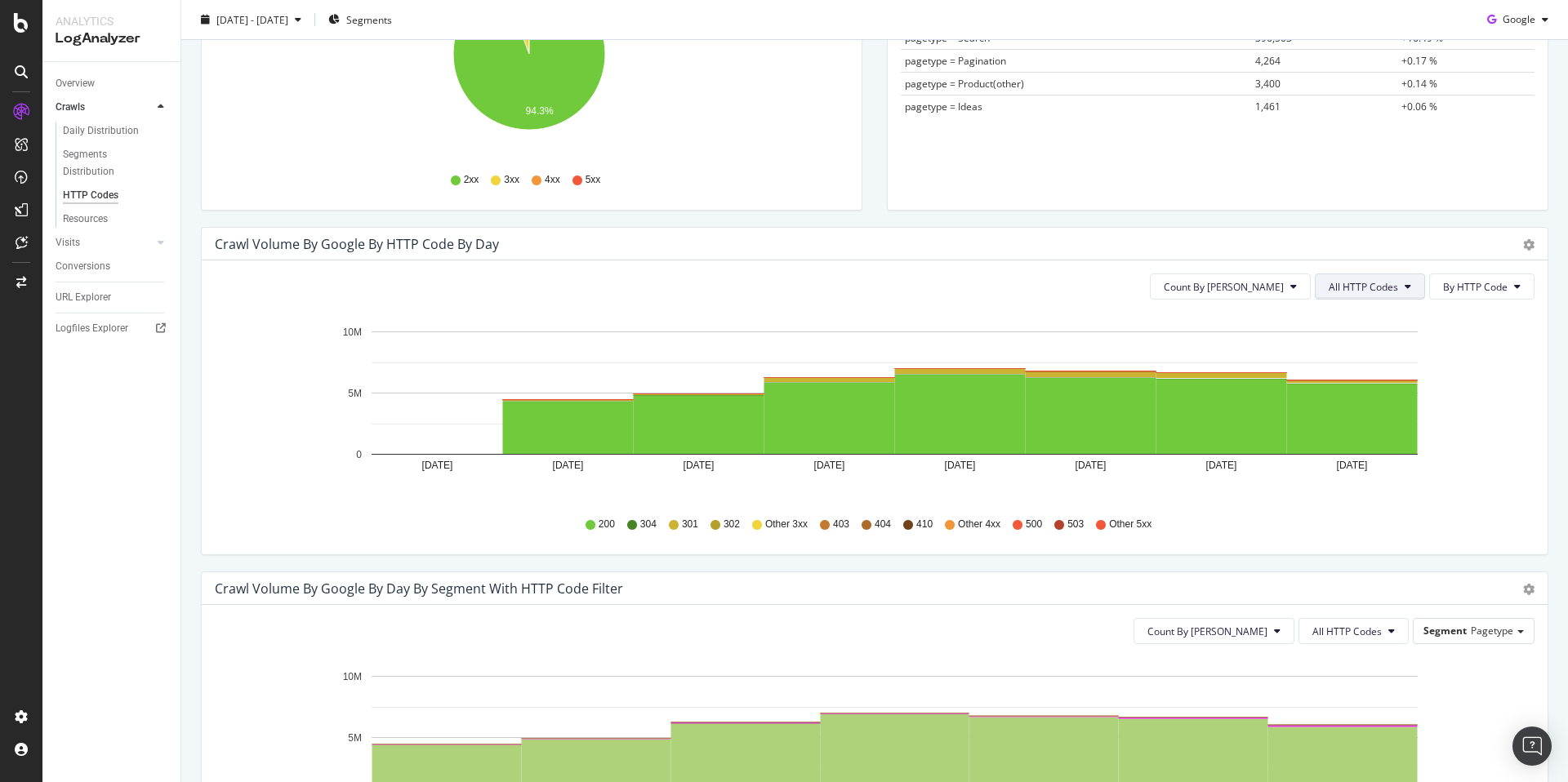
click at [1380, 275] on button "All HTTP Codes" at bounding box center [1369, 286] width 110 height 26
click at [1383, 409] on span "3xx family" at bounding box center [1359, 409] width 82 height 15
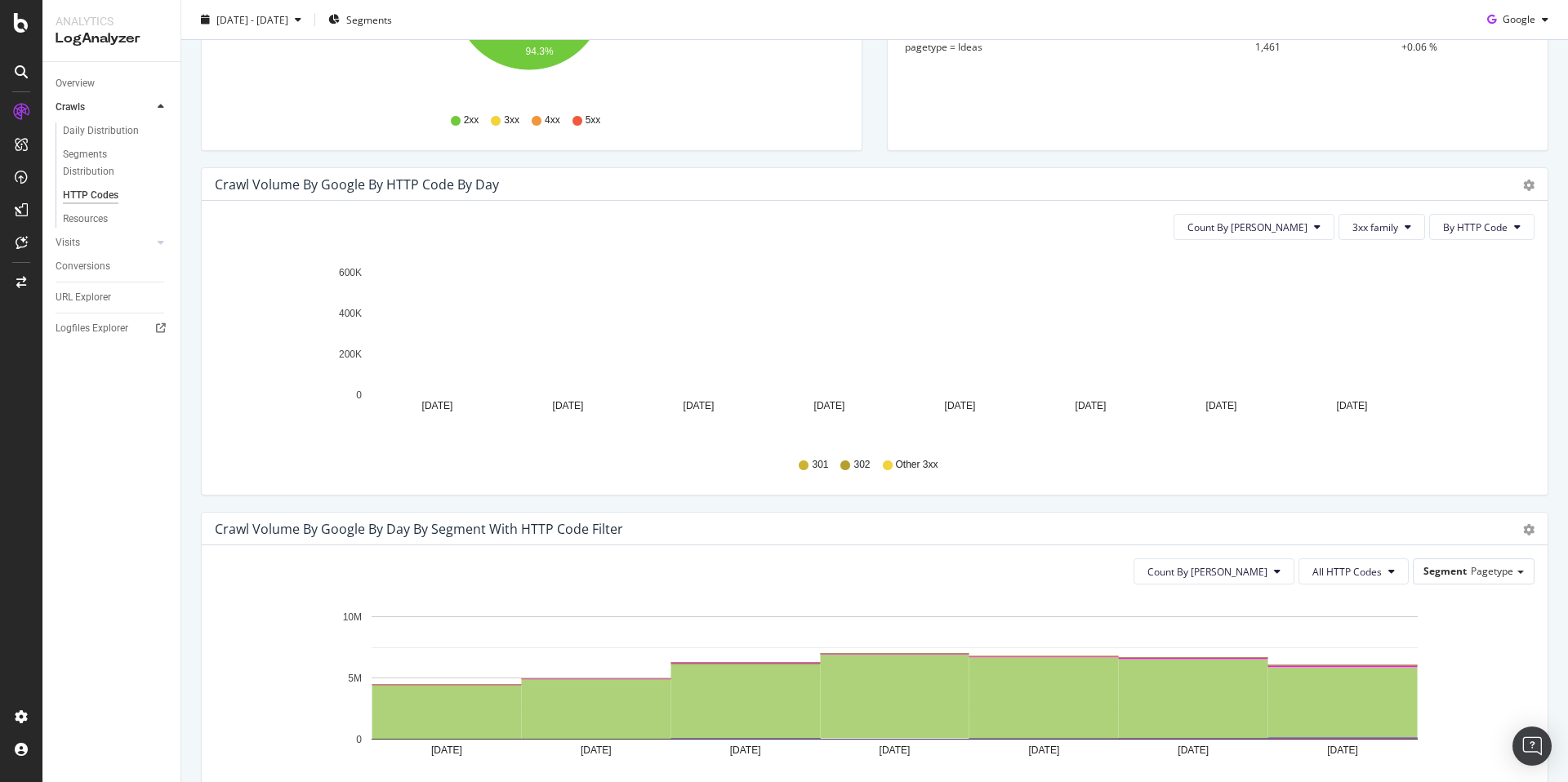
scroll to position [444, 0]
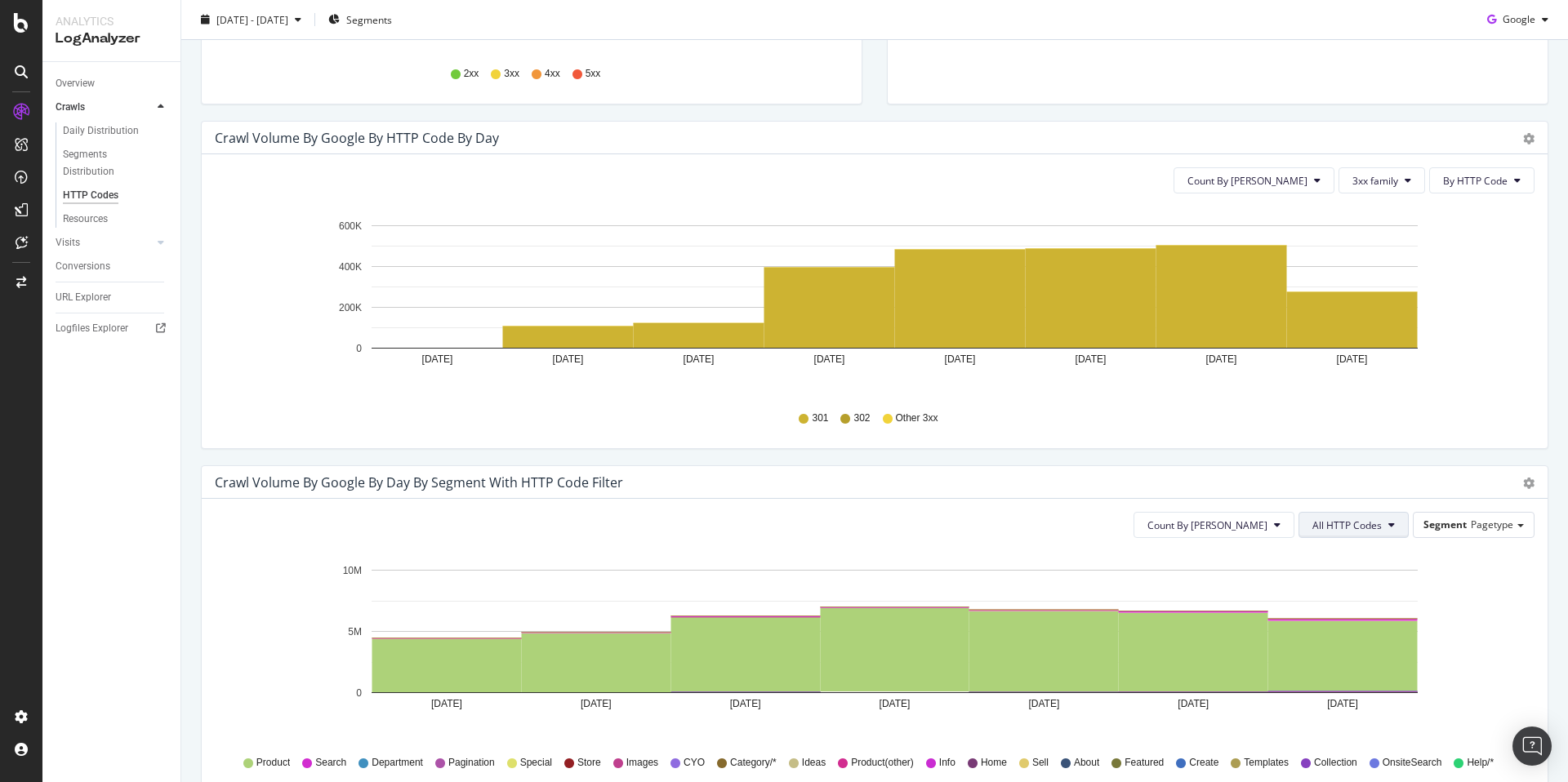
click at [1363, 524] on span "All HTTP Codes" at bounding box center [1346, 526] width 70 height 14
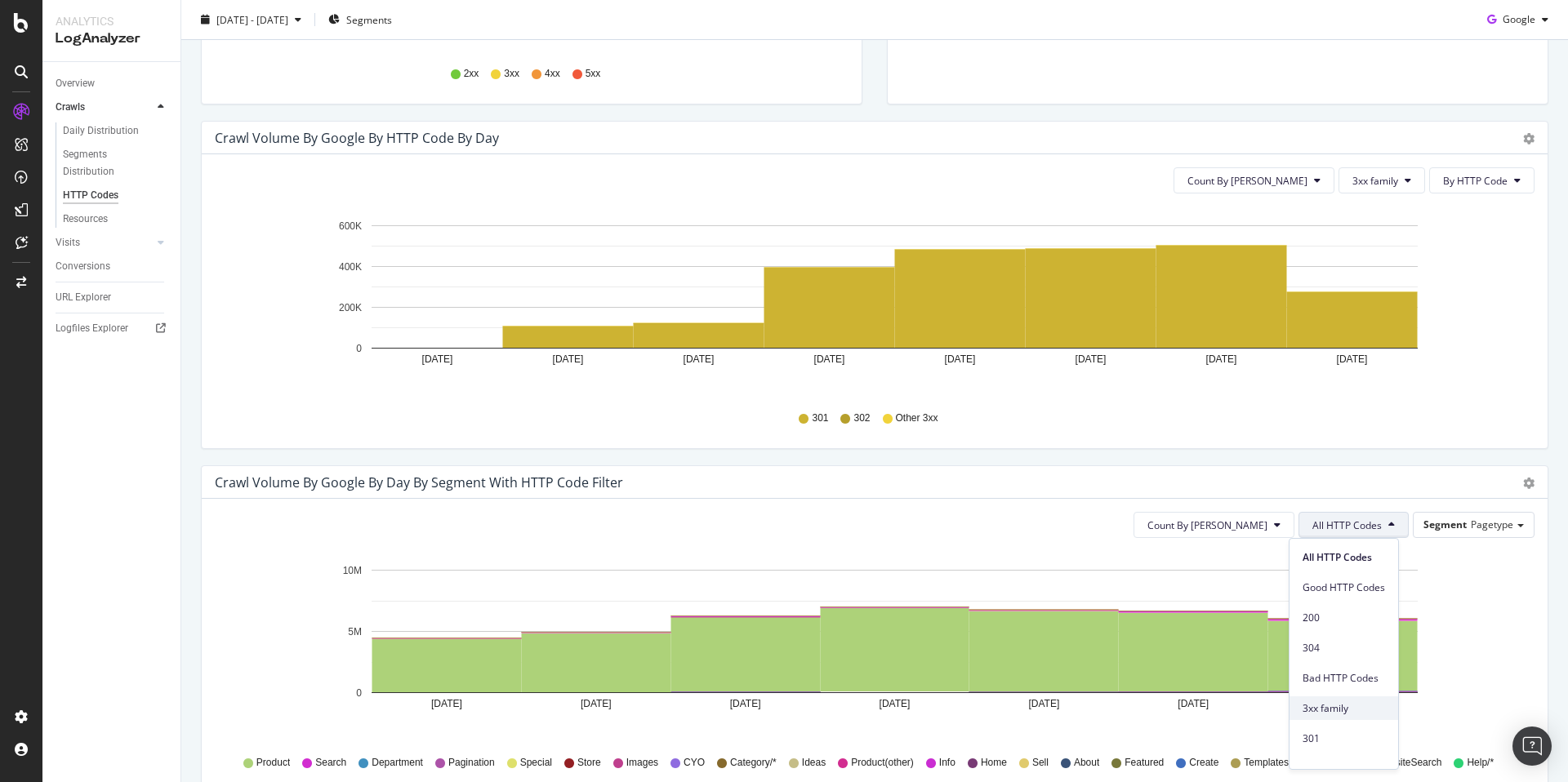
click at [1343, 711] on span "3xx family" at bounding box center [1343, 708] width 82 height 15
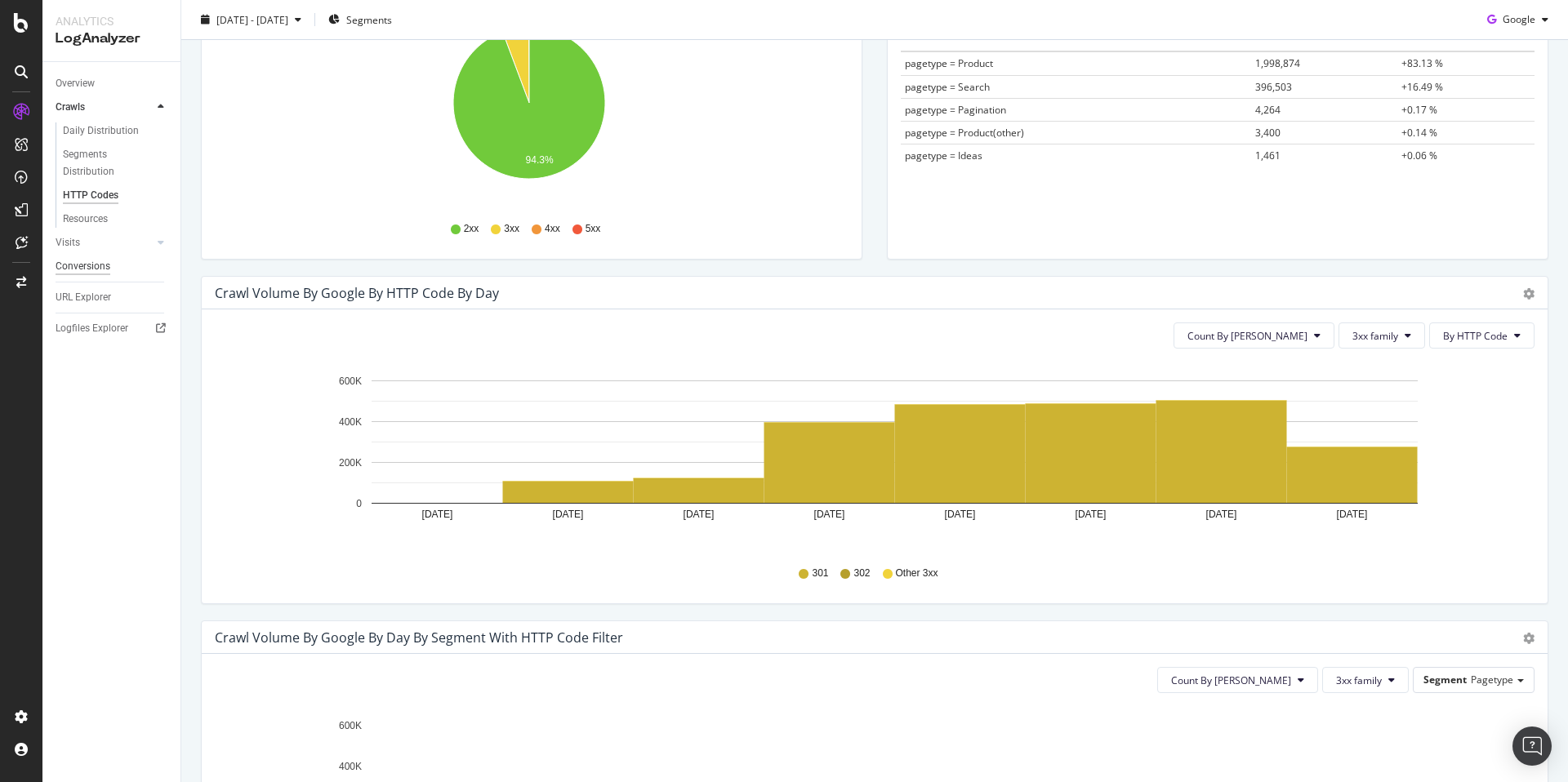
scroll to position [288, 0]
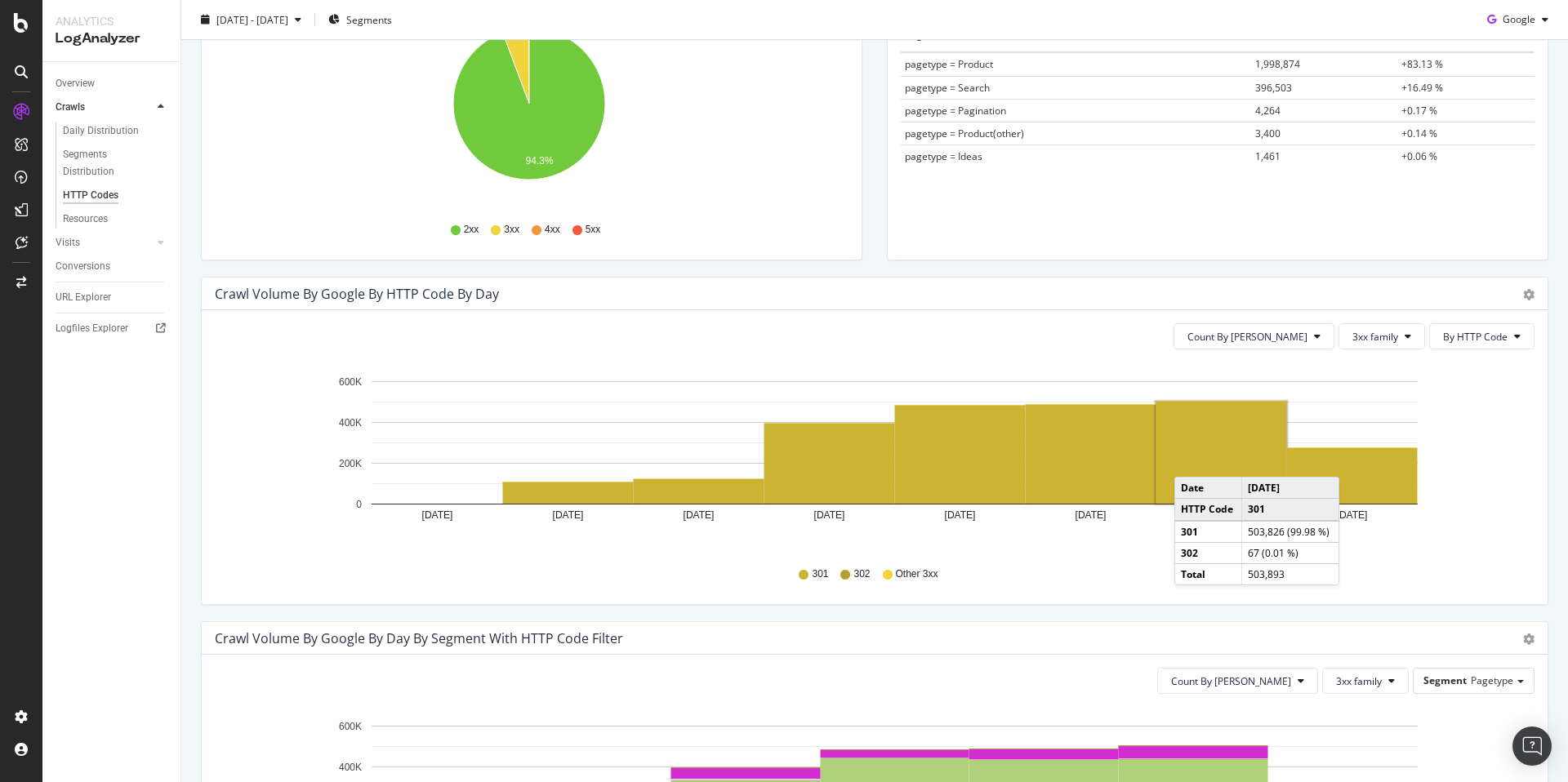
click at [1190, 460] on rect "A chart." at bounding box center [1220, 452] width 130 height 102
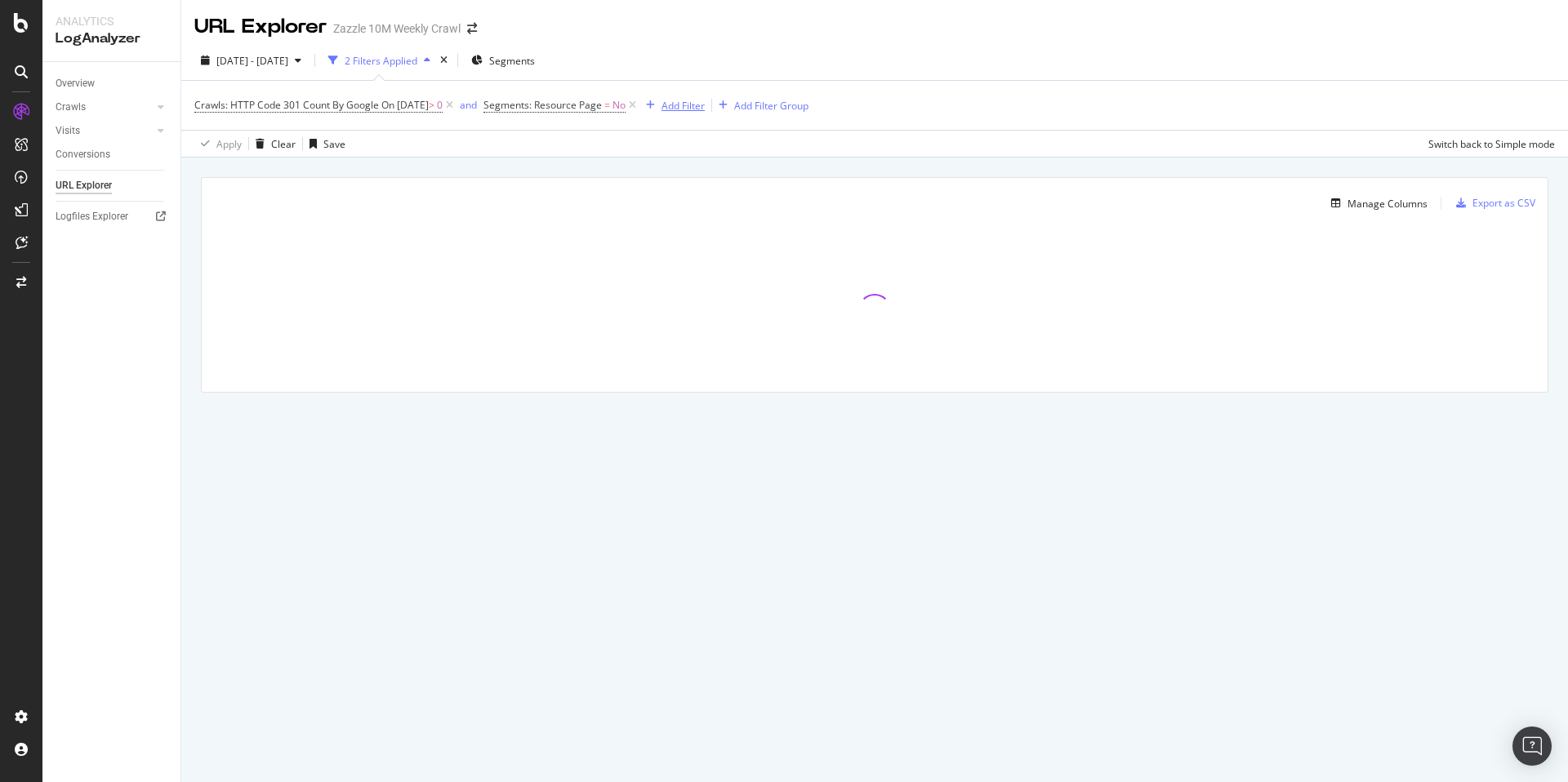
click at [690, 104] on div "Add Filter" at bounding box center [684, 105] width 44 height 14
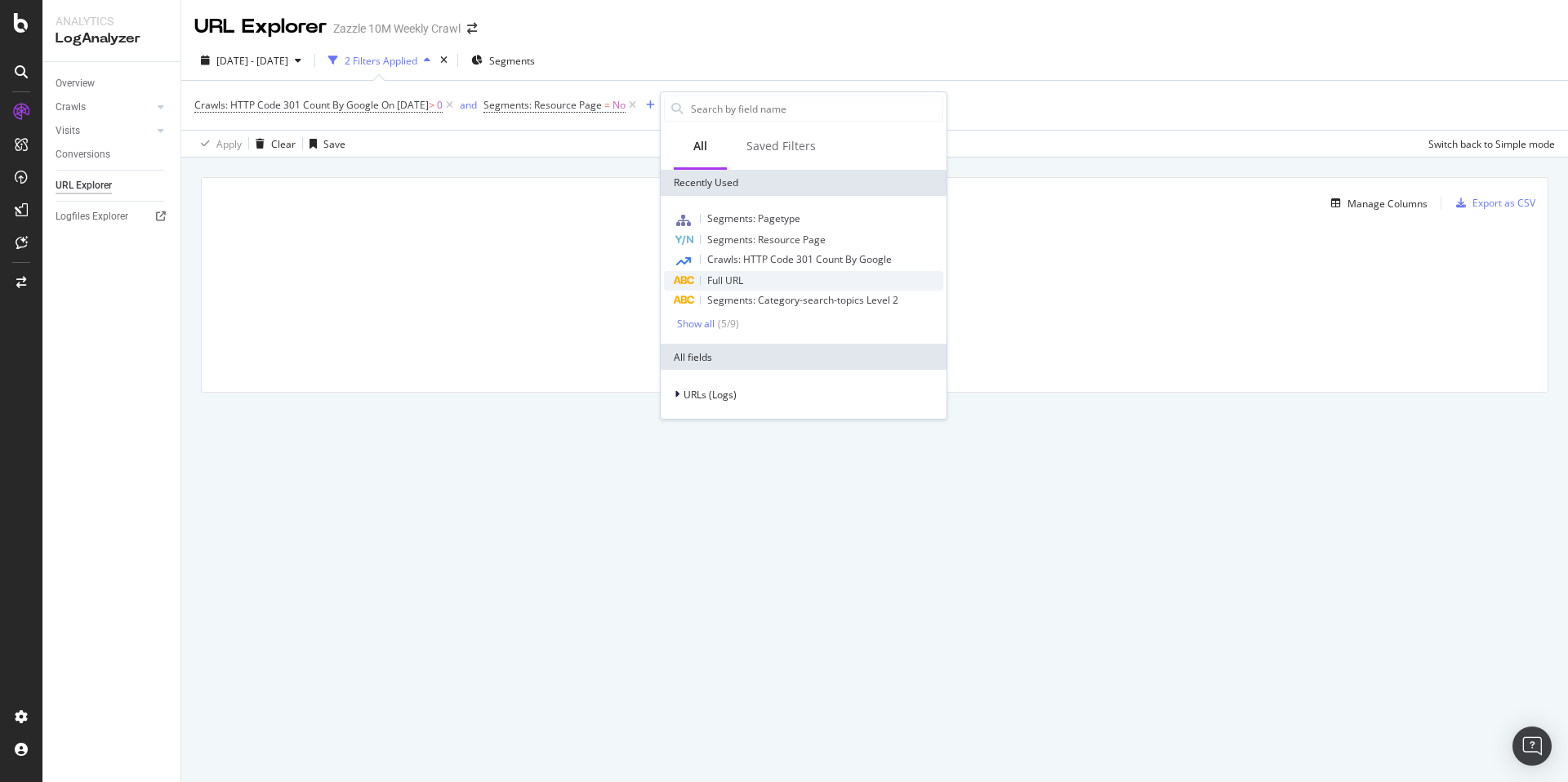
click at [804, 280] on div "Full URL" at bounding box center [803, 281] width 279 height 20
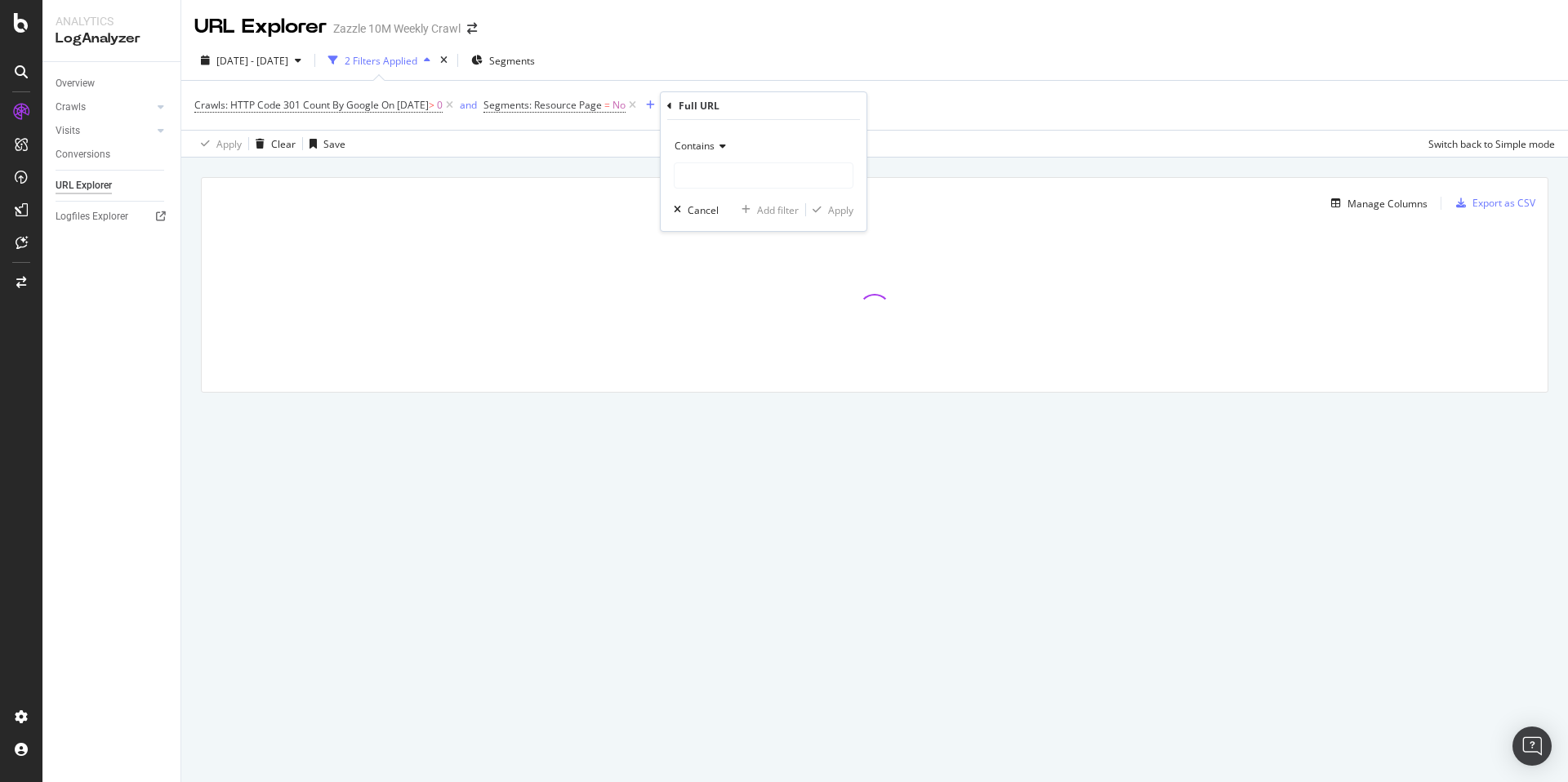
click at [703, 67] on div "[DATE] - [DATE] 2 Filters Applied Segments" at bounding box center [873, 64] width 1386 height 33
click at [703, 105] on span "Full URL" at bounding box center [684, 105] width 36 height 14
click at [702, 102] on div "Full URL" at bounding box center [791, 103] width 193 height 28
click at [699, 102] on icon at bounding box center [697, 103] width 5 height 10
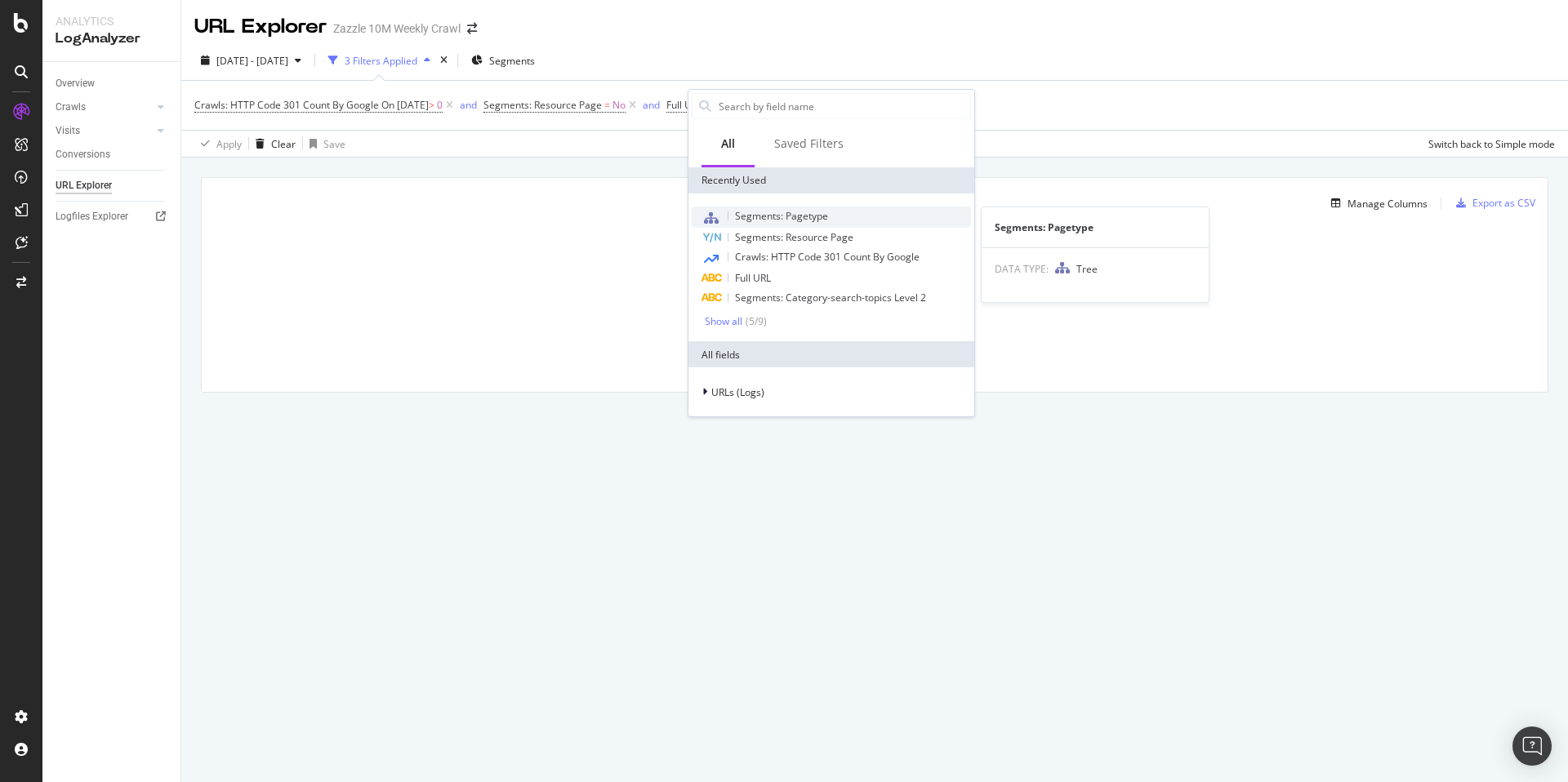
click at [821, 219] on span "Segments: Pagetype" at bounding box center [781, 216] width 93 height 14
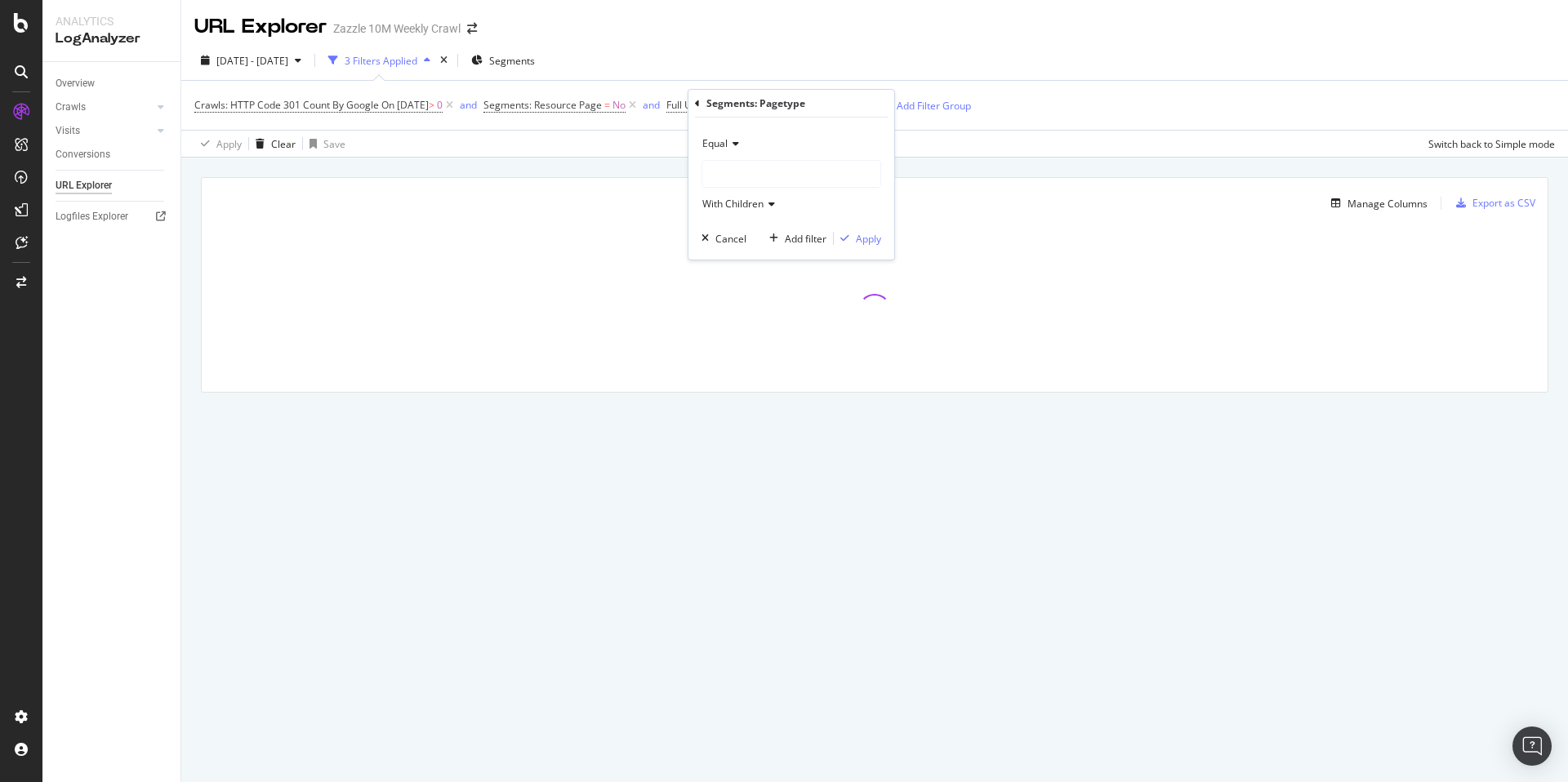
click at [781, 172] on div at bounding box center [791, 174] width 178 height 26
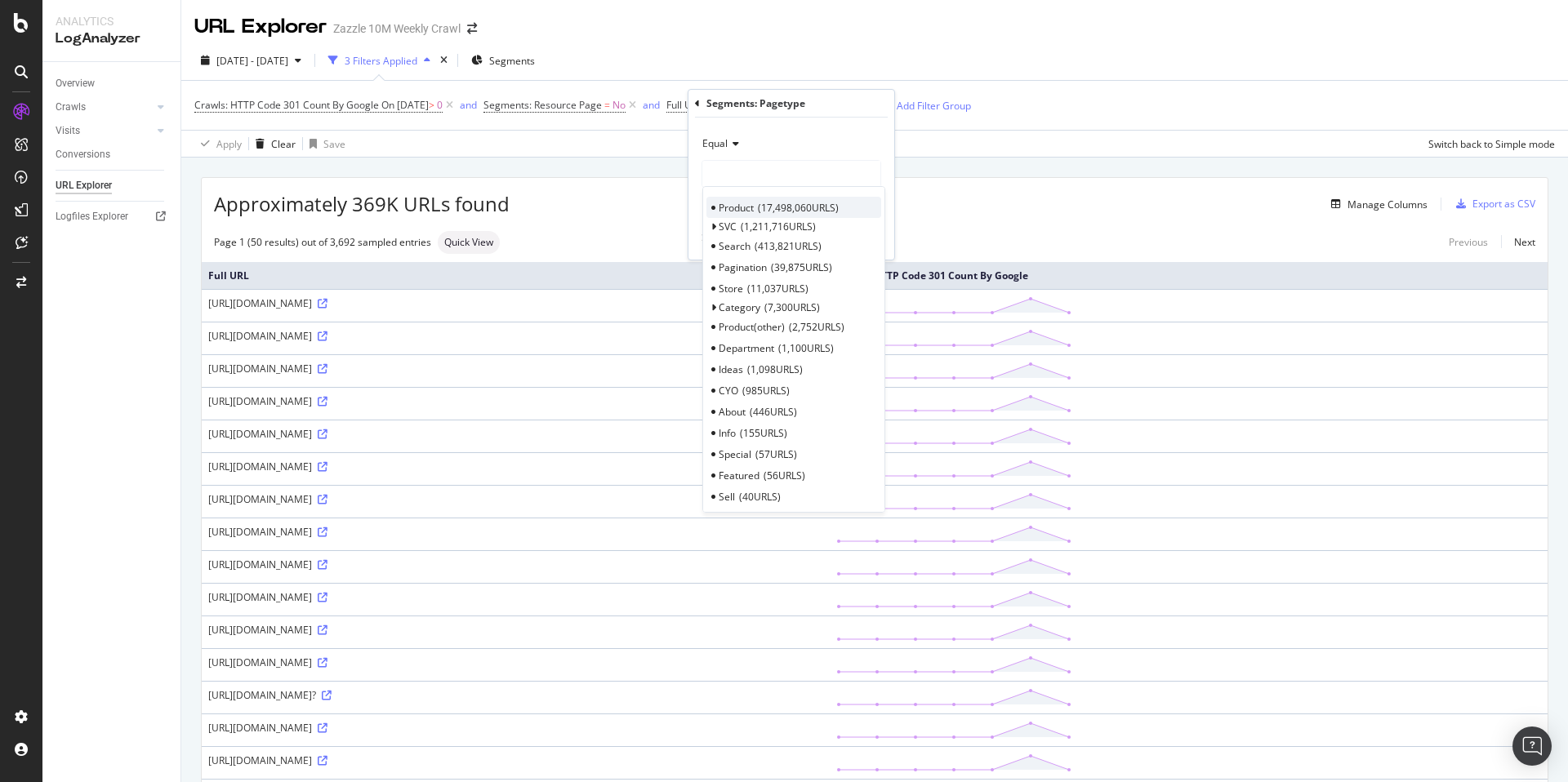
click at [815, 201] on span "17,498,060 URLS" at bounding box center [798, 208] width 80 height 14
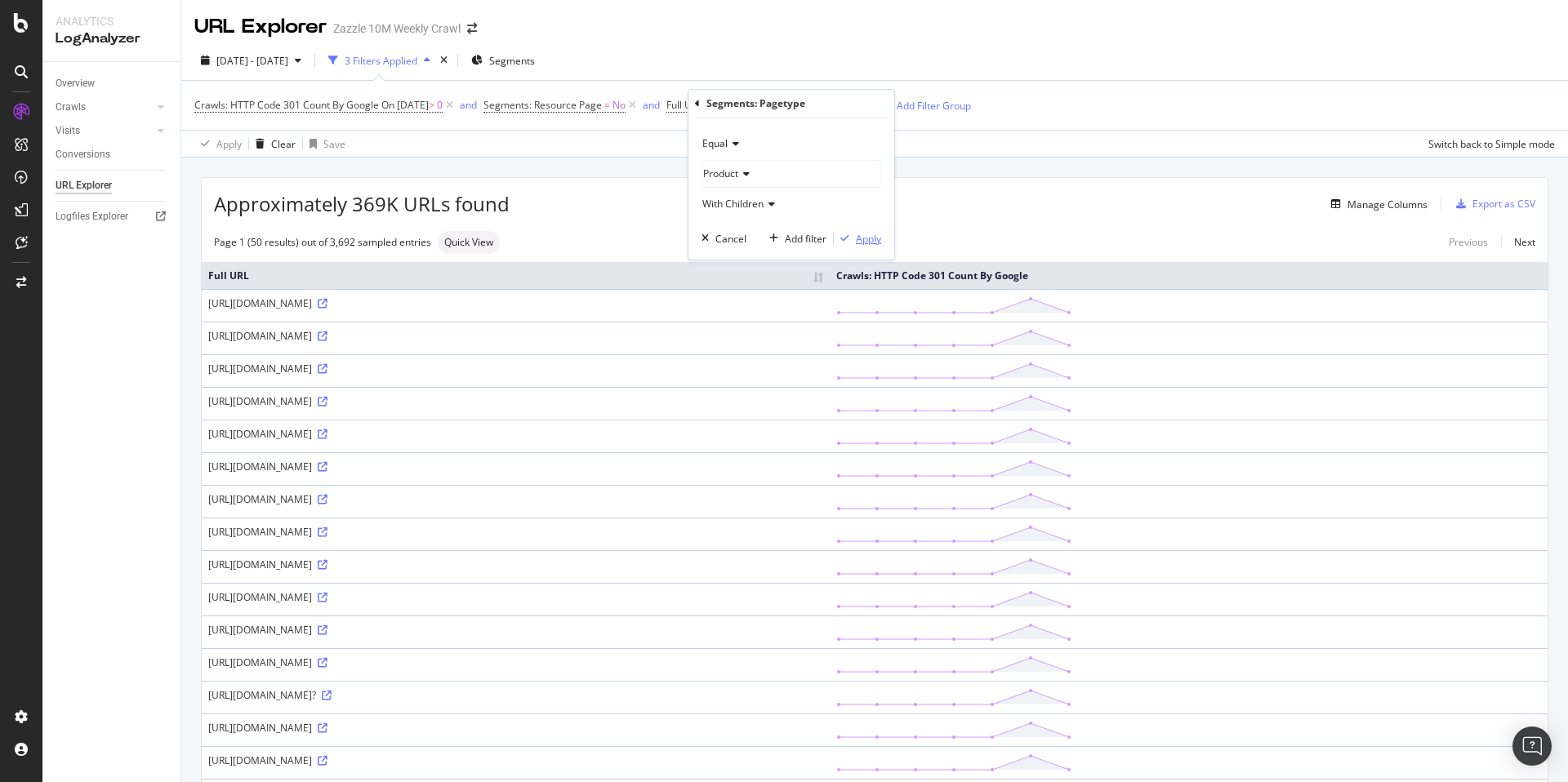
click at [857, 232] on div "Apply" at bounding box center [867, 238] width 25 height 14
click at [551, 334] on div "[URL][DOMAIN_NAME]" at bounding box center [516, 336] width 615 height 14
click at [327, 336] on icon at bounding box center [323, 337] width 10 height 10
click at [327, 370] on icon at bounding box center [323, 369] width 10 height 10
click at [327, 401] on icon at bounding box center [323, 401] width 10 height 10
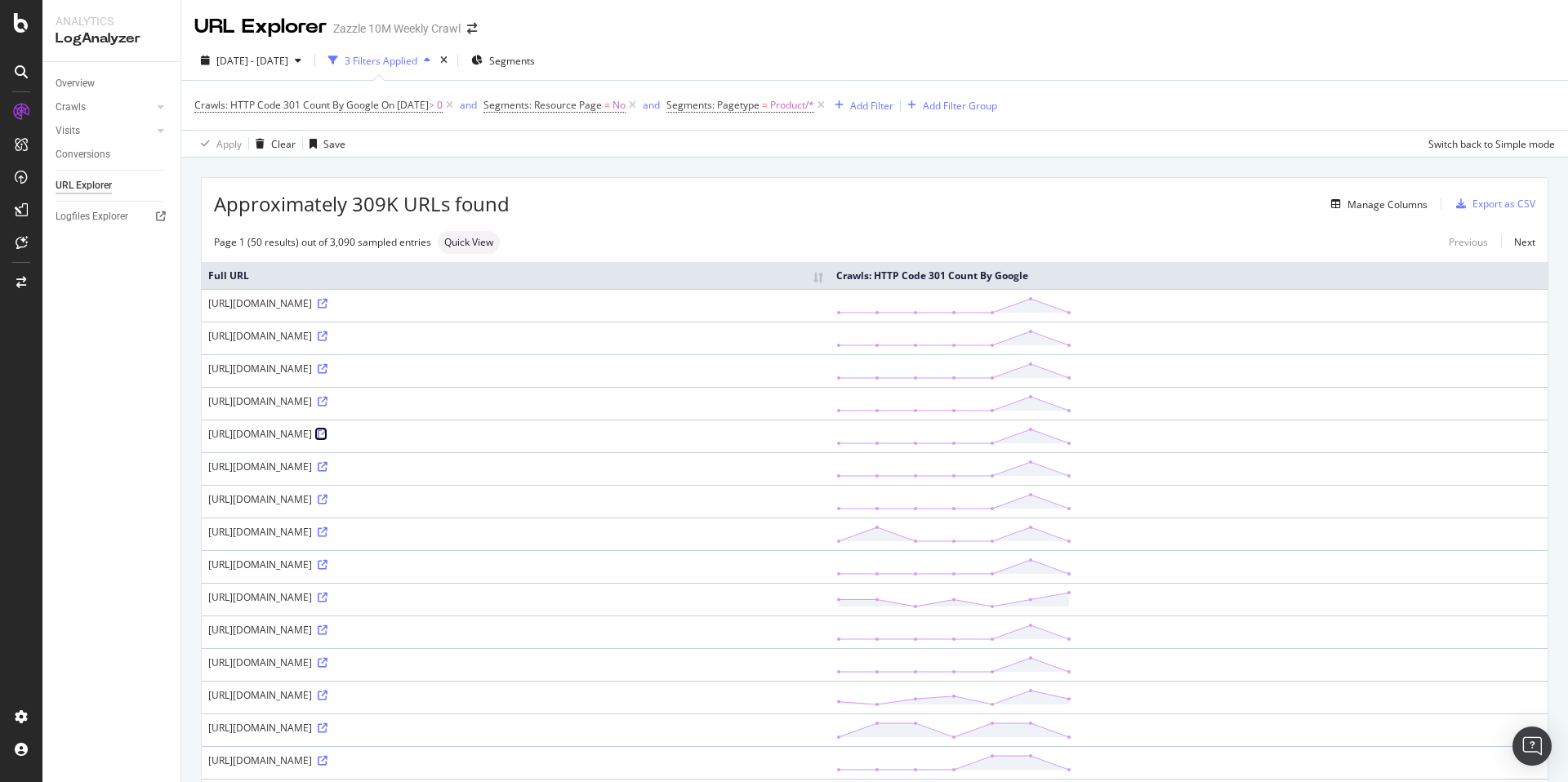
click at [327, 430] on icon at bounding box center [323, 434] width 10 height 10
click at [327, 500] on icon at bounding box center [323, 500] width 10 height 10
click at [327, 529] on icon at bounding box center [323, 533] width 10 height 10
click at [327, 570] on link at bounding box center [321, 564] width 12 height 14
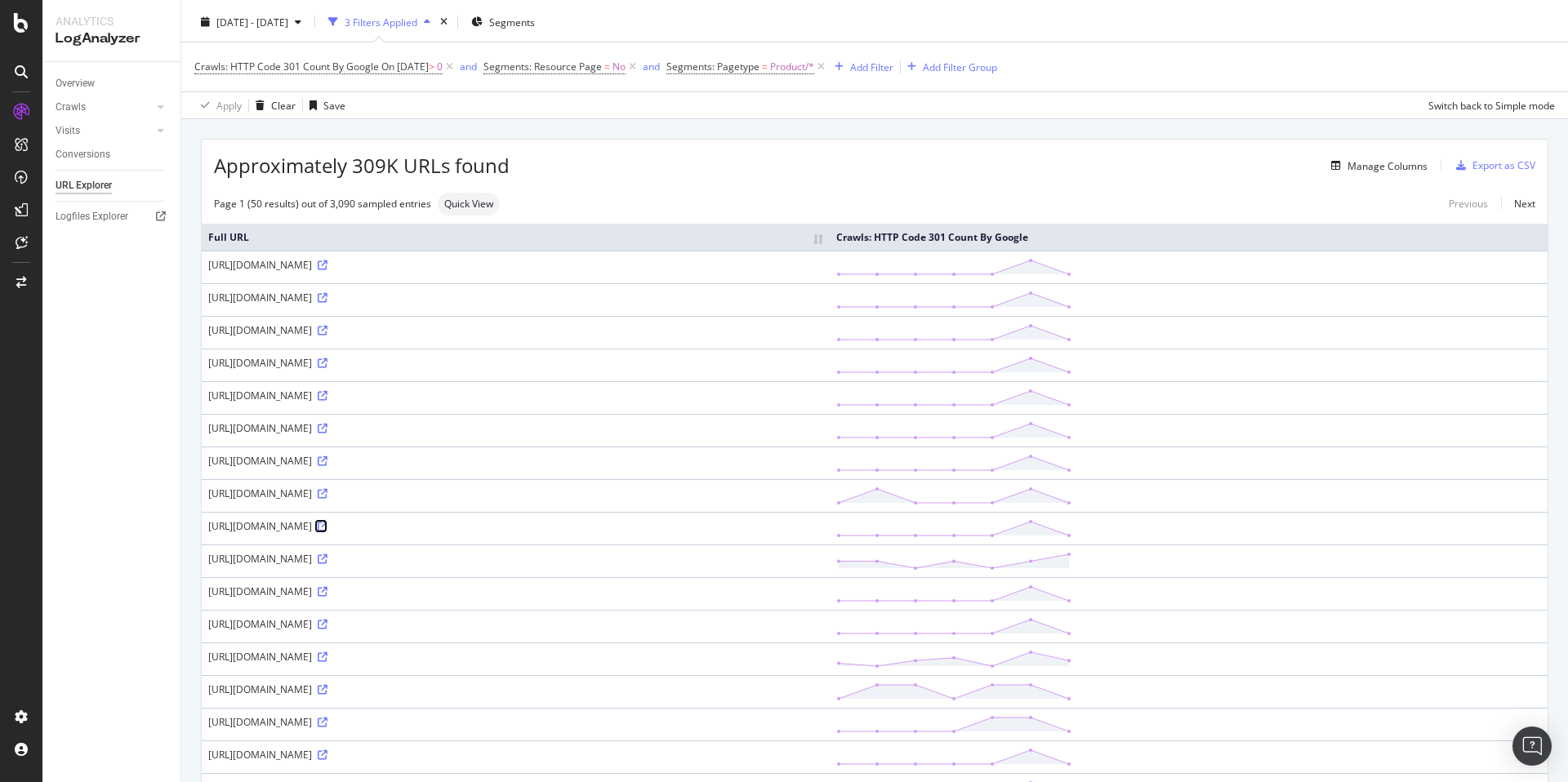
scroll to position [66, 0]
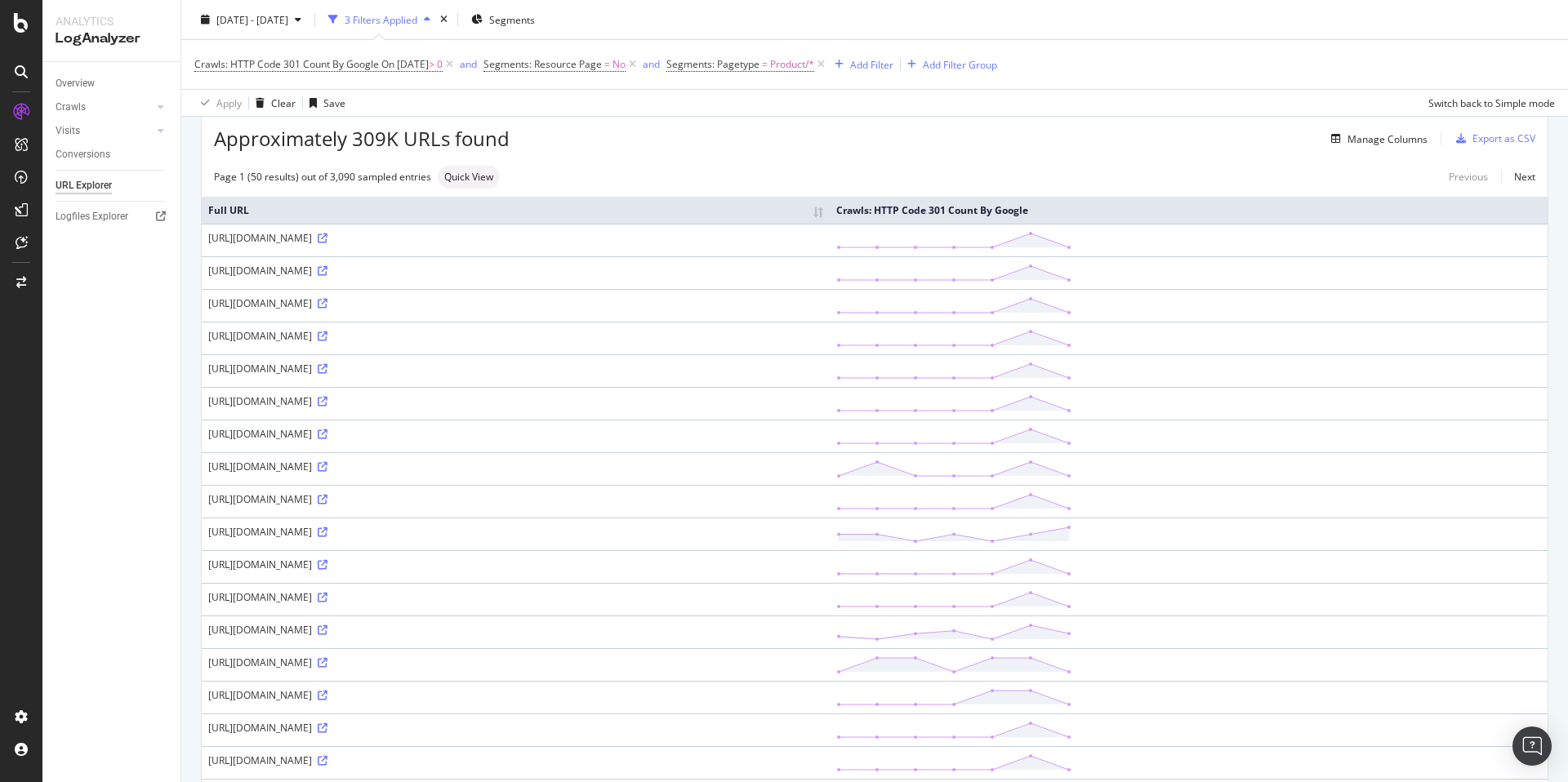
click at [596, 523] on td "[URL][DOMAIN_NAME]" at bounding box center [516, 534] width 628 height 33
click at [327, 525] on link at bounding box center [321, 532] width 12 height 14
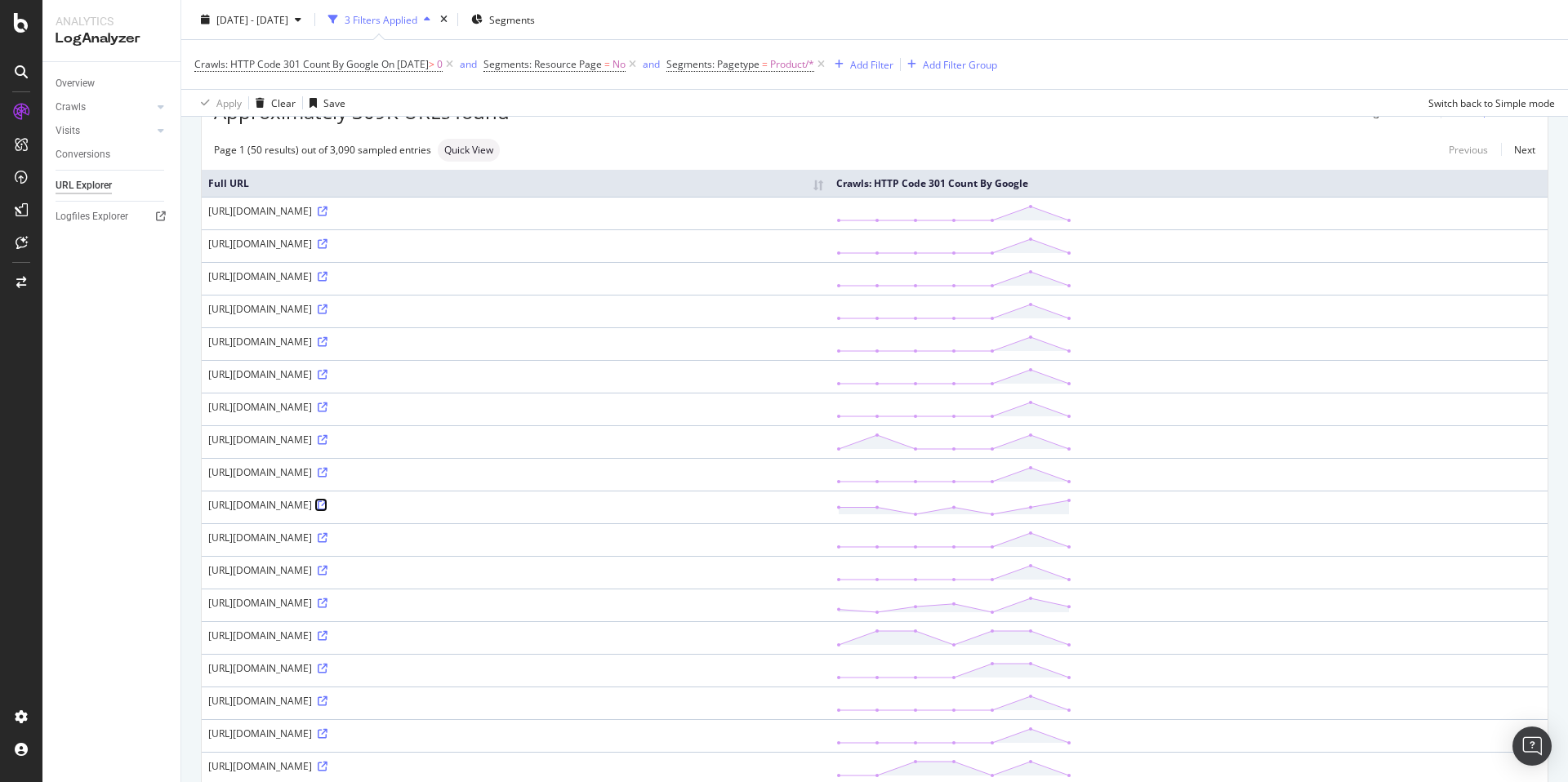
scroll to position [94, 0]
click at [327, 597] on icon at bounding box center [323, 601] width 10 height 10
click at [327, 666] on icon at bounding box center [323, 667] width 10 height 10
click at [327, 695] on icon at bounding box center [323, 699] width 10 height 10
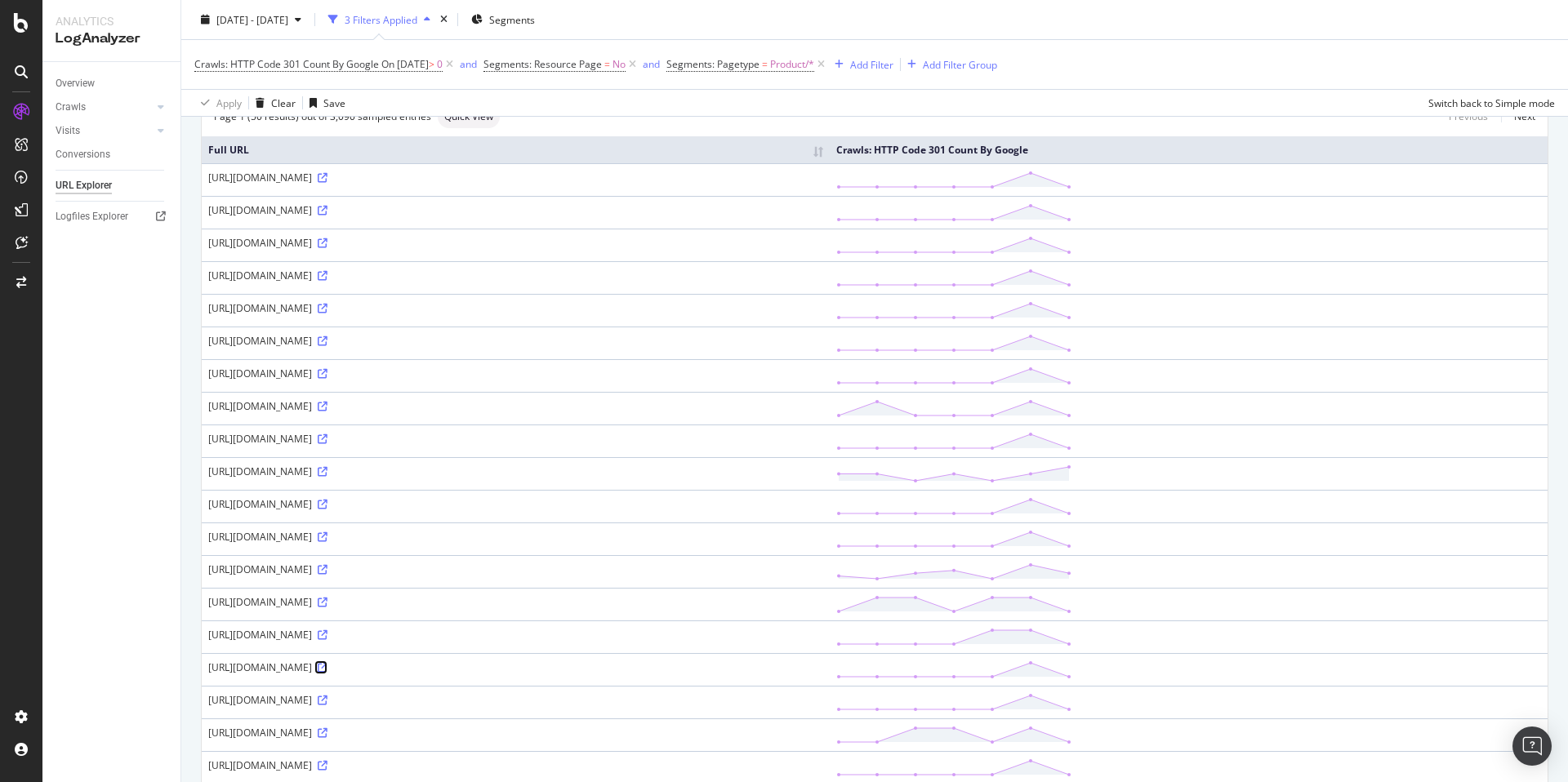
scroll to position [126, 0]
click at [327, 733] on icon at bounding box center [323, 732] width 10 height 10
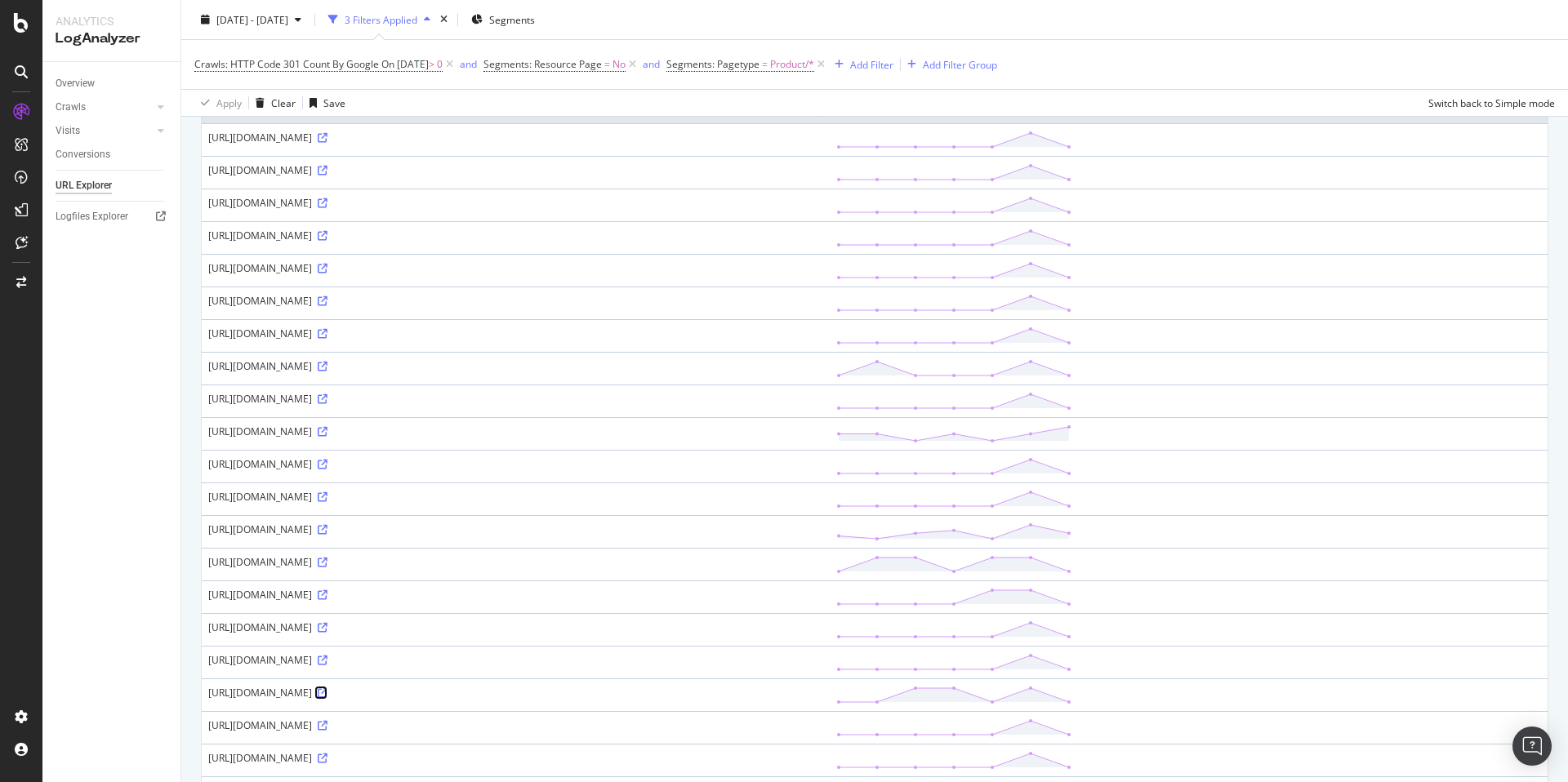
scroll to position [249, 0]
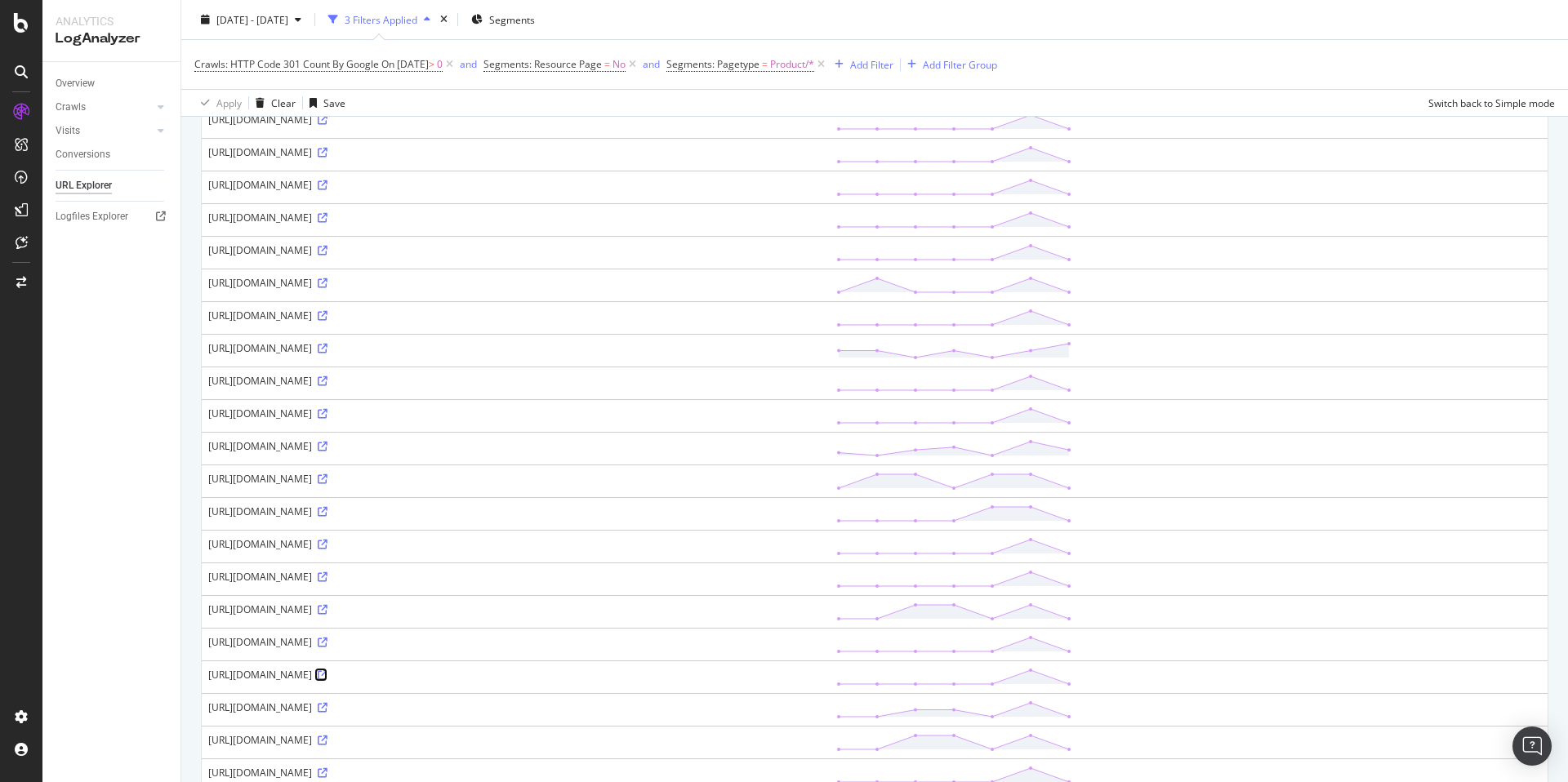
click at [327, 673] on icon at bounding box center [323, 676] width 10 height 10
click at [327, 680] on icon at bounding box center [323, 678] width 10 height 10
click at [327, 711] on icon at bounding box center [323, 710] width 10 height 10
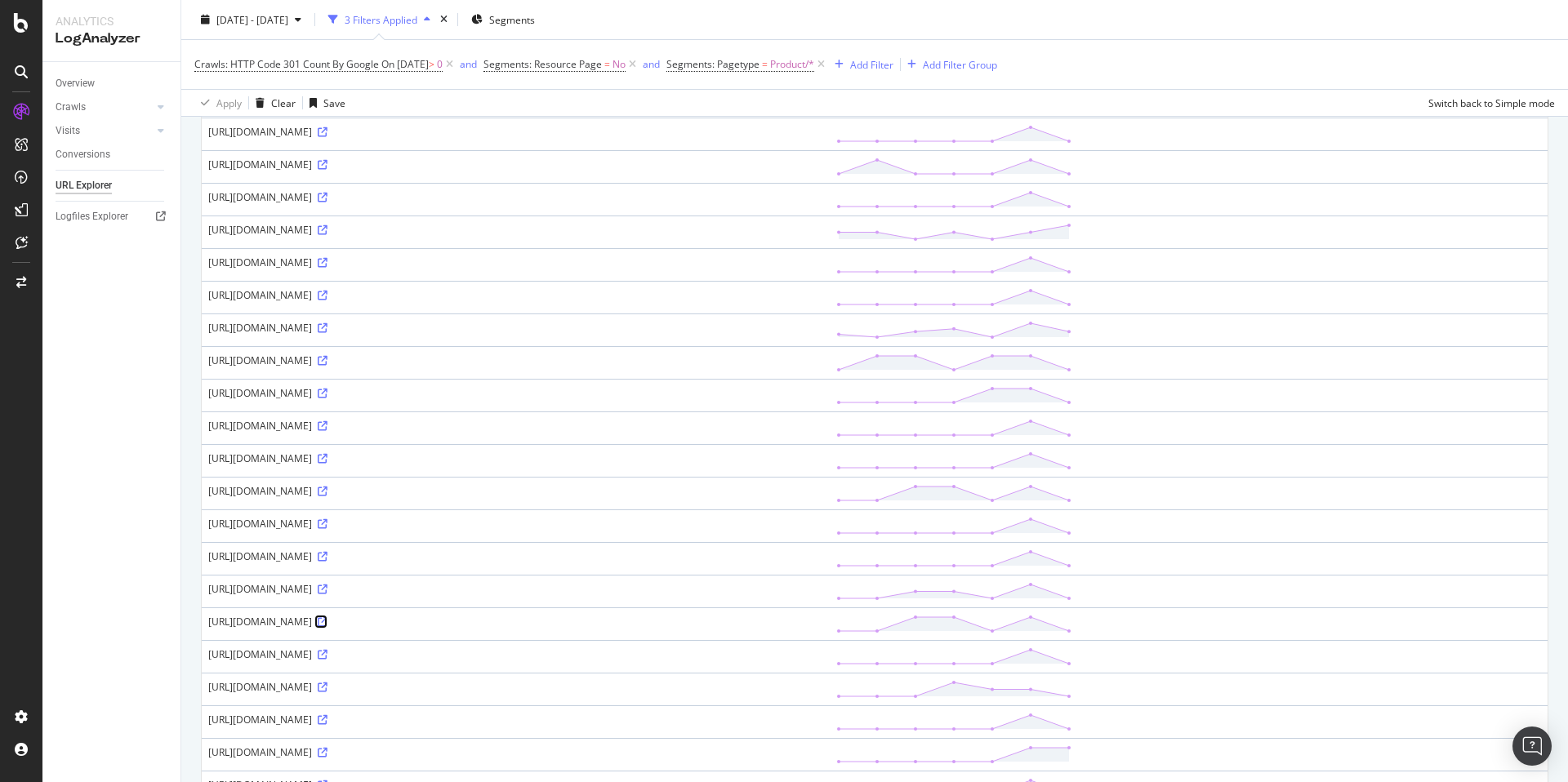
scroll to position [399, 0]
click at [327, 657] on icon at bounding box center [323, 656] width 10 height 10
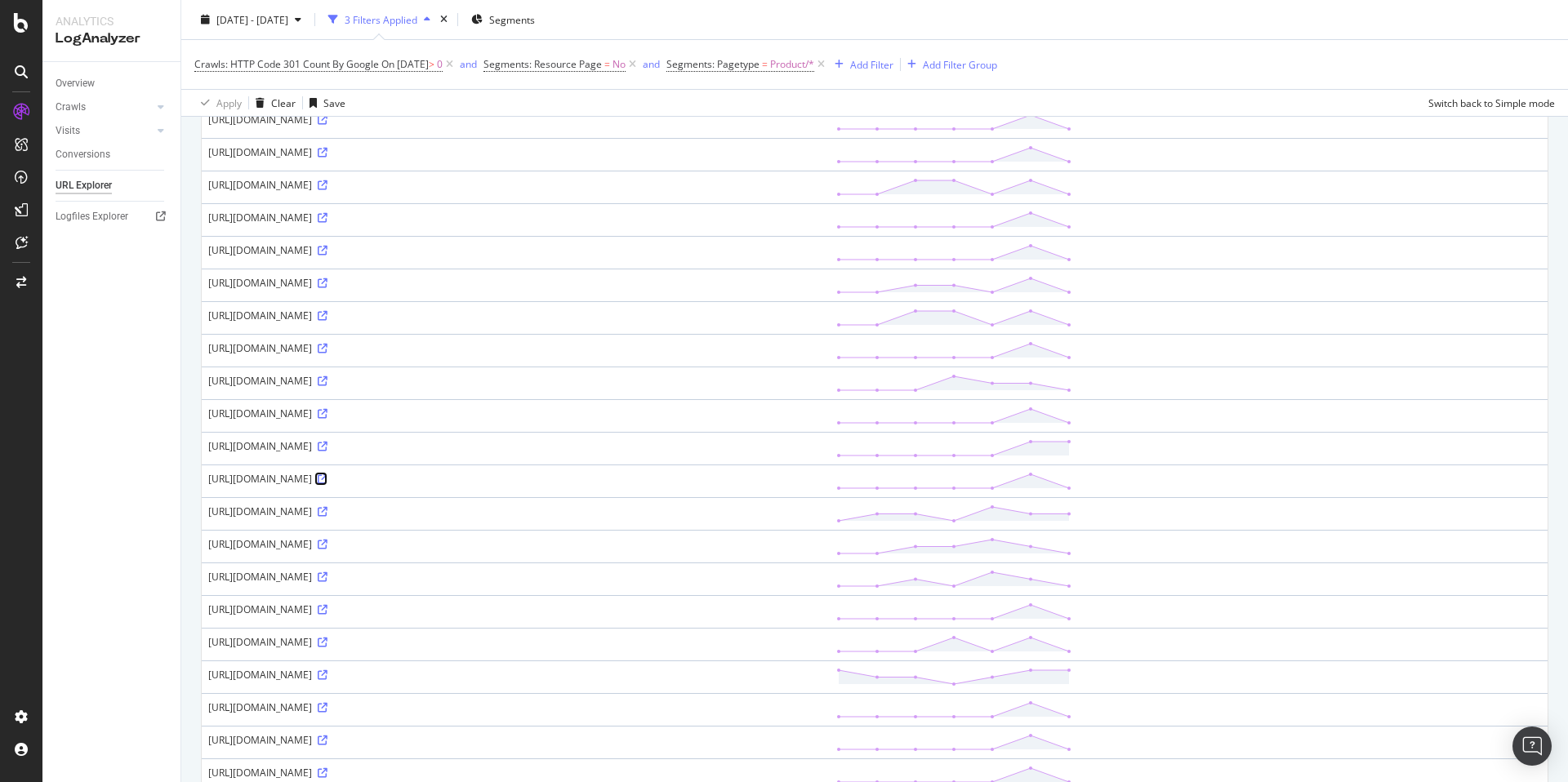
click at [327, 478] on icon at bounding box center [323, 479] width 10 height 10
click at [327, 543] on icon at bounding box center [323, 545] width 10 height 10
